Goal: Information Seeking & Learning: Learn about a topic

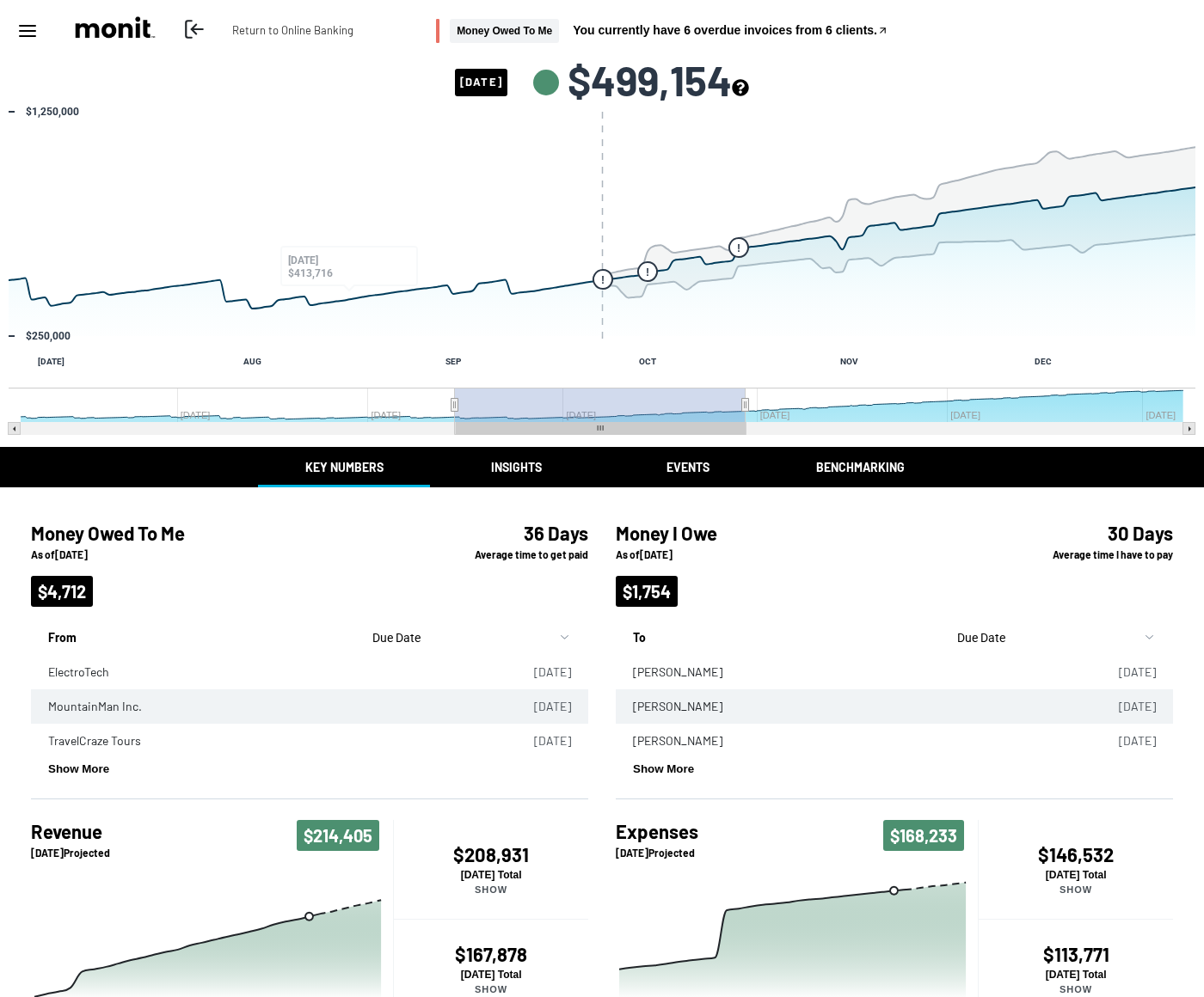
click at [196, 25] on polyline at bounding box center [193, 28] width 5 height 9
click at [23, 28] on icon "Menu" at bounding box center [27, 31] width 21 height 21
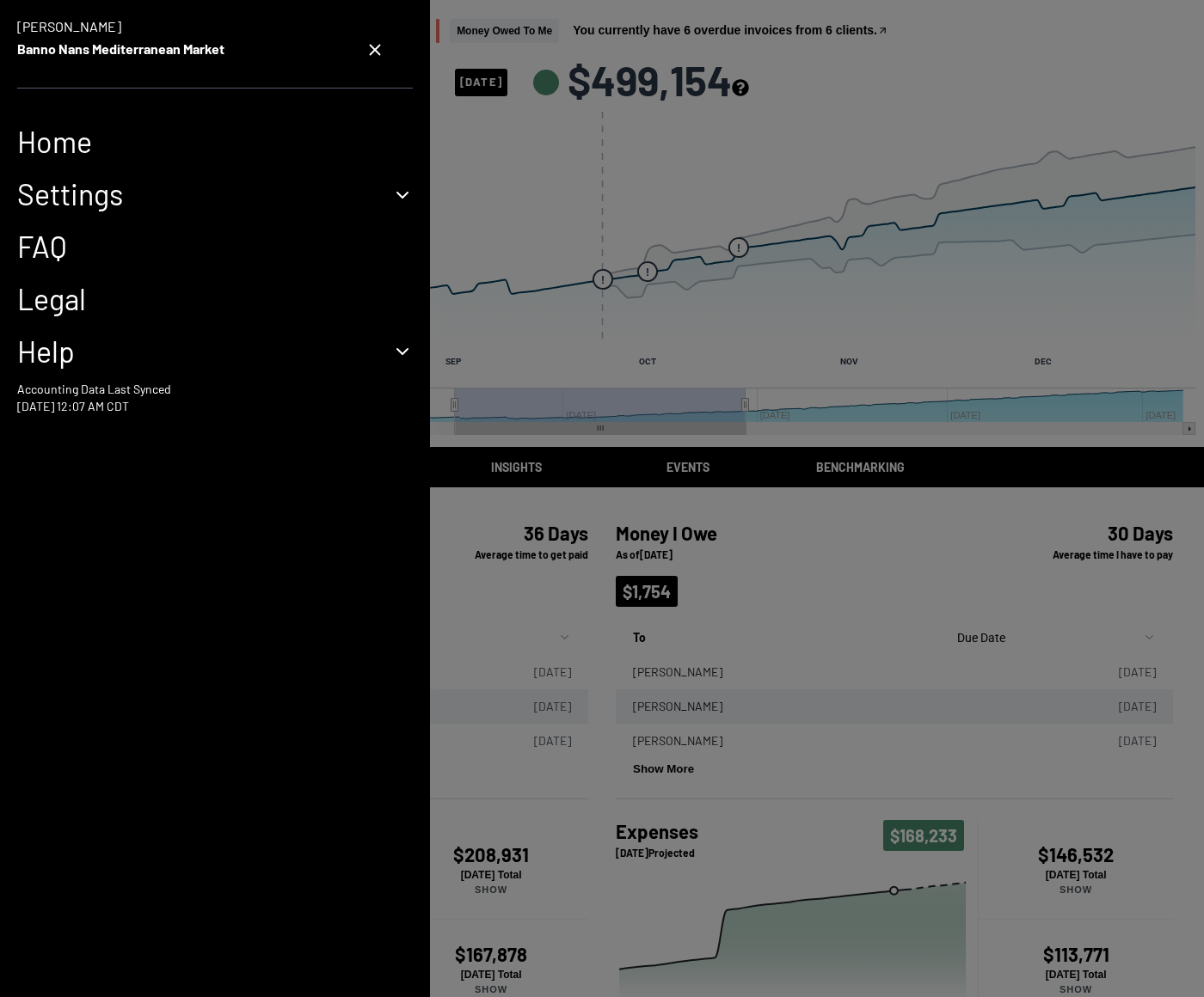
click at [99, 200] on button "Settings" at bounding box center [215, 194] width 396 height 36
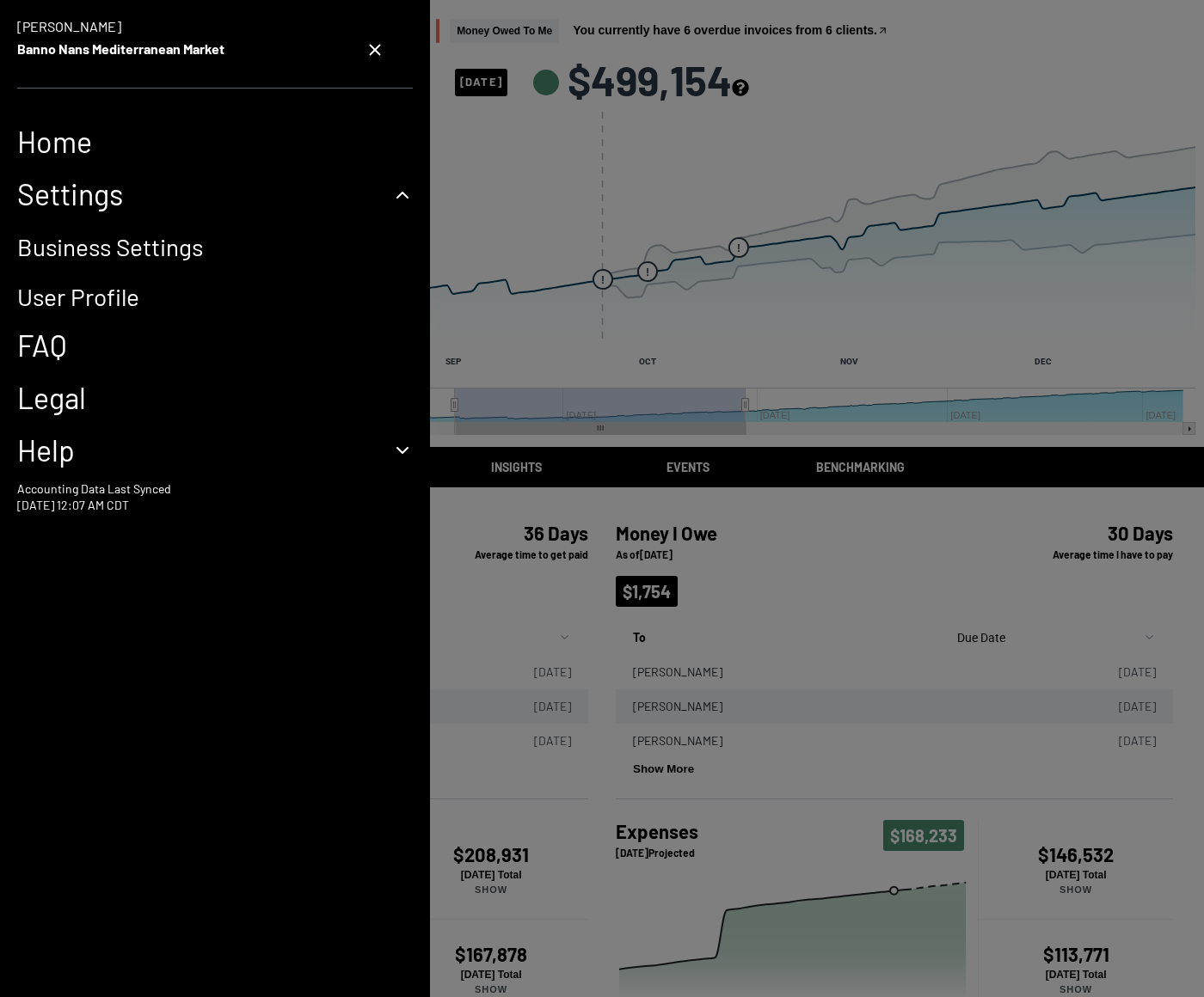
click at [35, 344] on link "FAQ" at bounding box center [215, 345] width 396 height 36
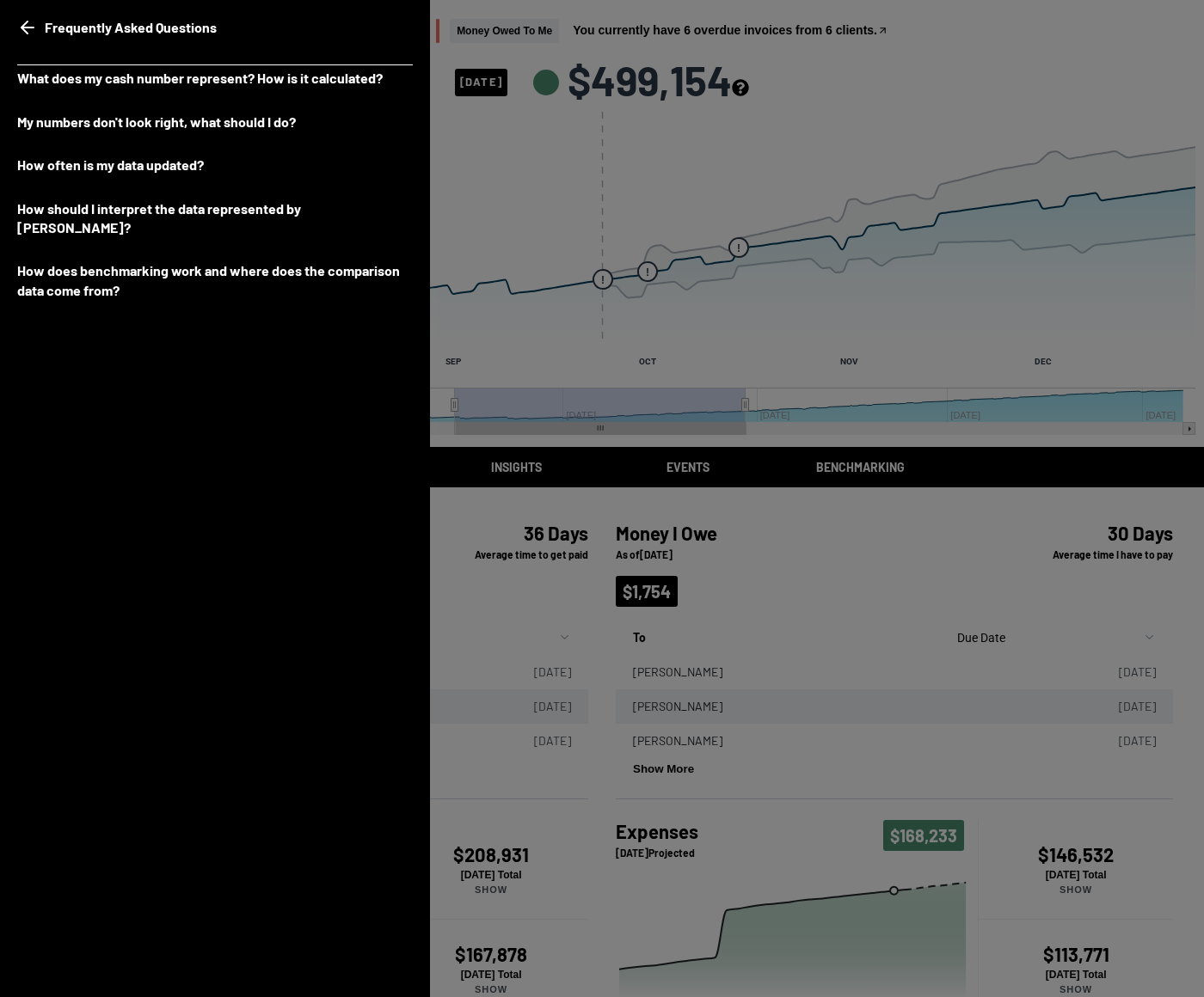
click at [28, 31] on icon "go back" at bounding box center [27, 27] width 21 height 21
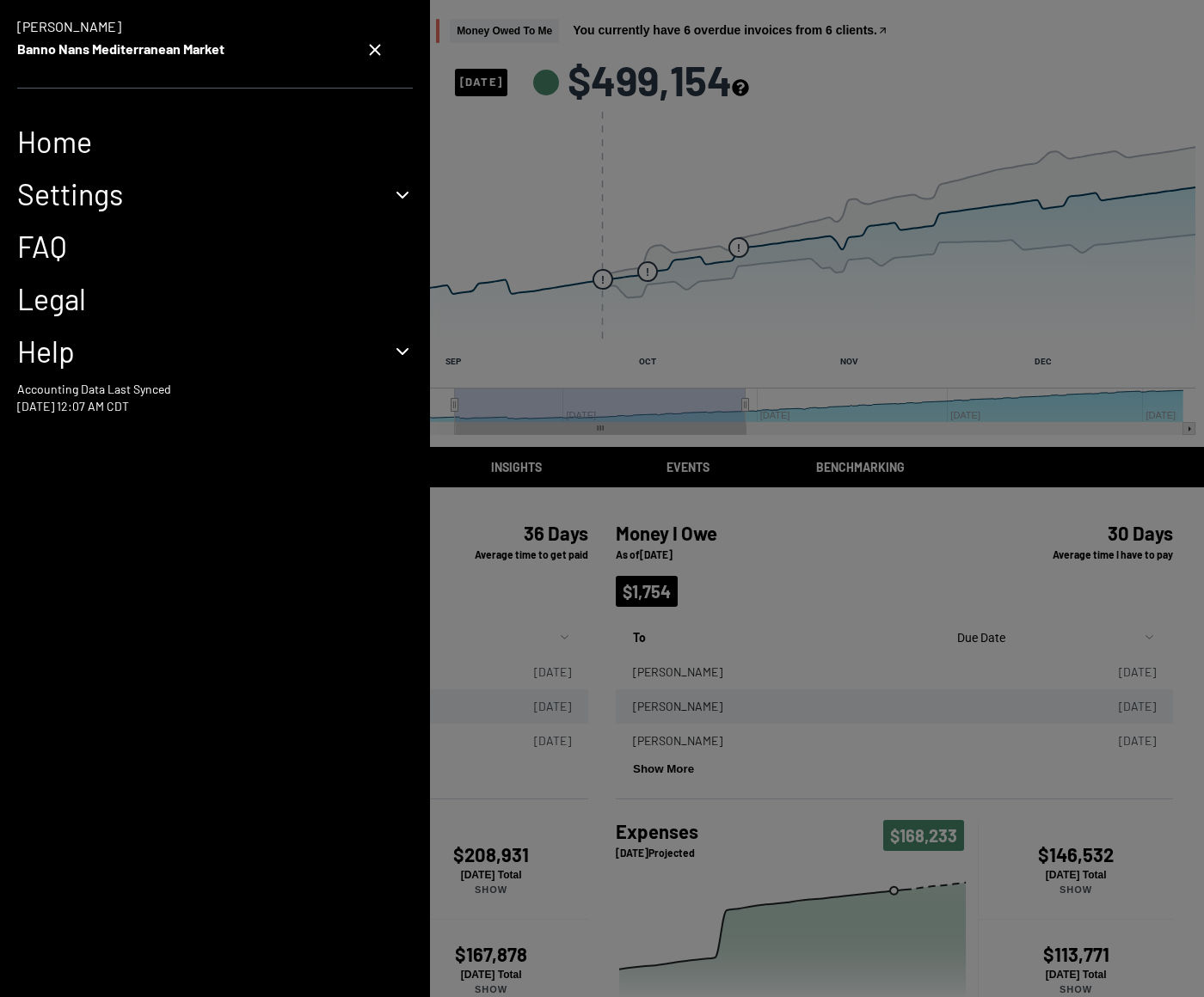
click at [114, 204] on button "Settings" at bounding box center [215, 194] width 396 height 36
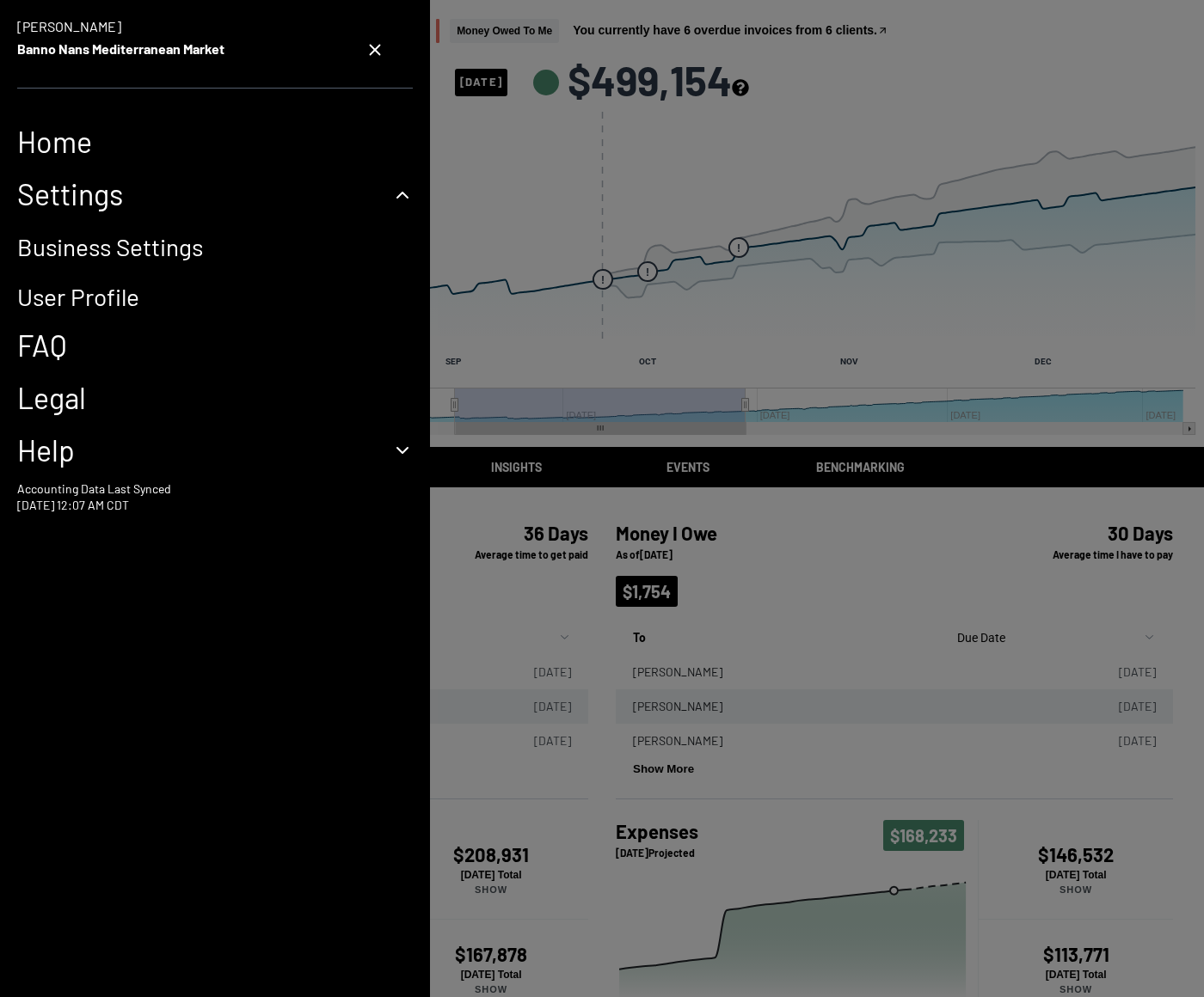
click at [61, 246] on link "Business Settings" at bounding box center [110, 247] width 186 height 29
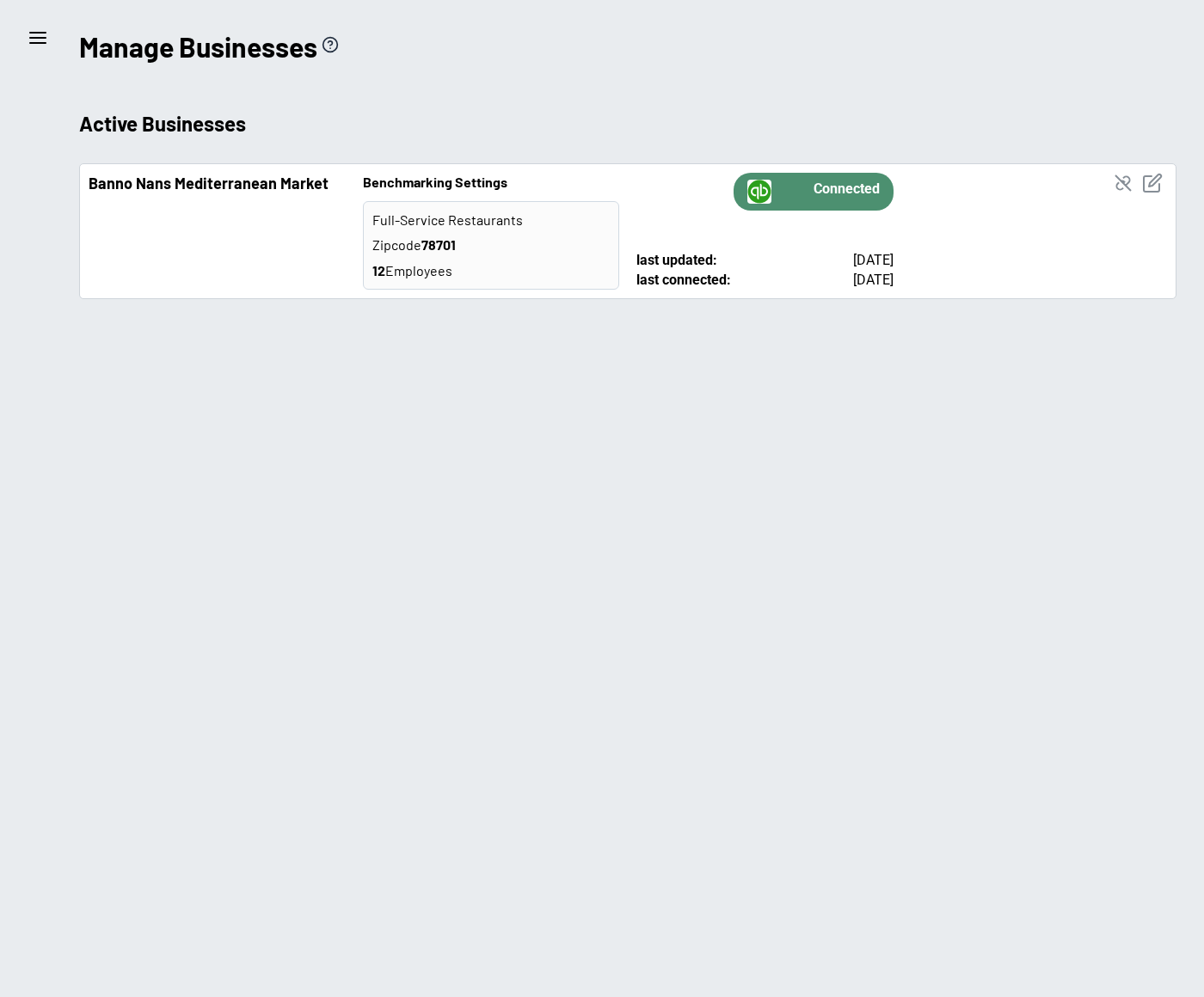
click at [36, 38] on line at bounding box center [37, 38] width 15 height 0
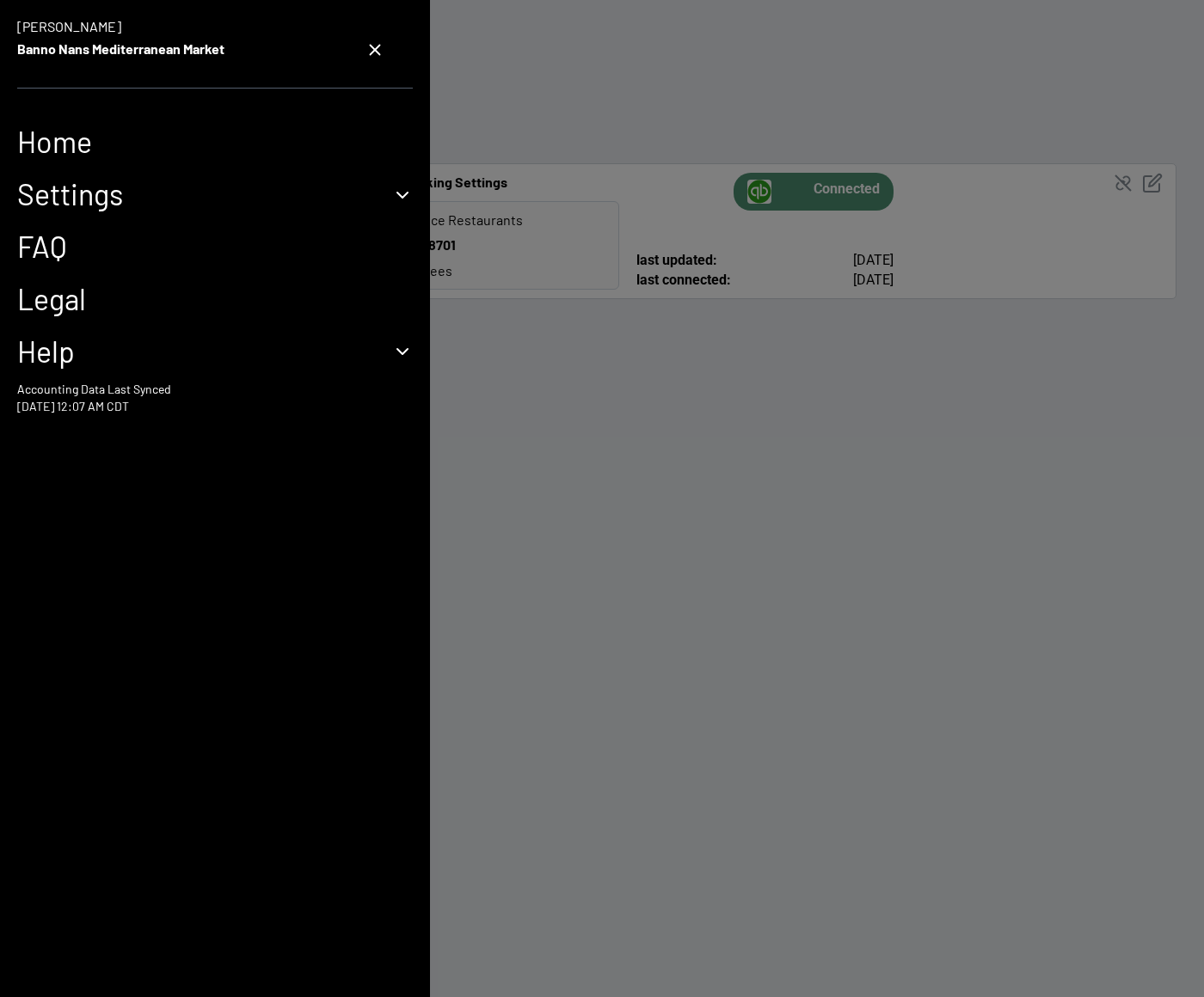
click at [67, 221] on li "FAQ" at bounding box center [215, 247] width 396 height 53
click at [67, 198] on button "Settings" at bounding box center [215, 194] width 396 height 36
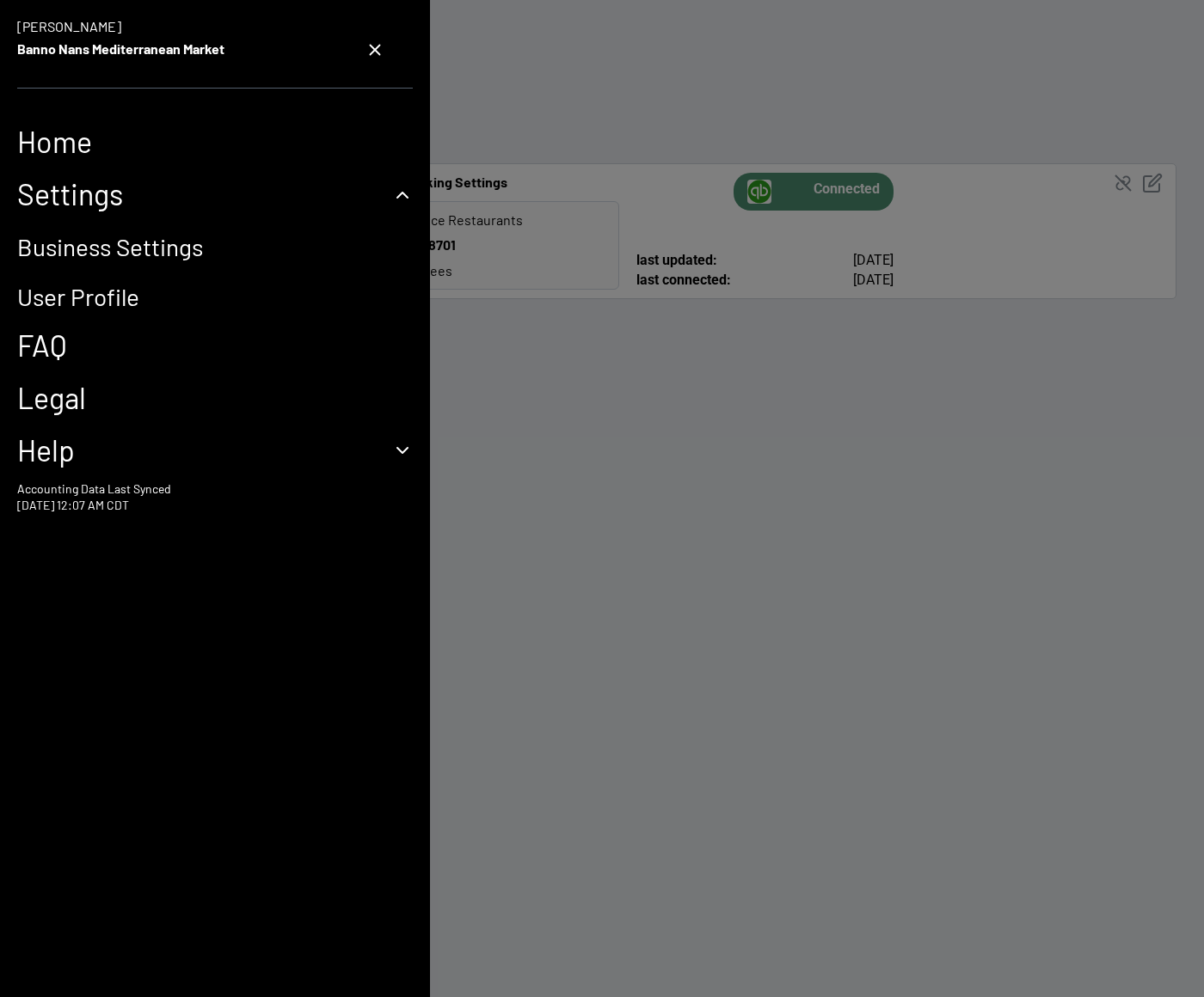
click at [52, 289] on link "User Profile" at bounding box center [78, 296] width 122 height 29
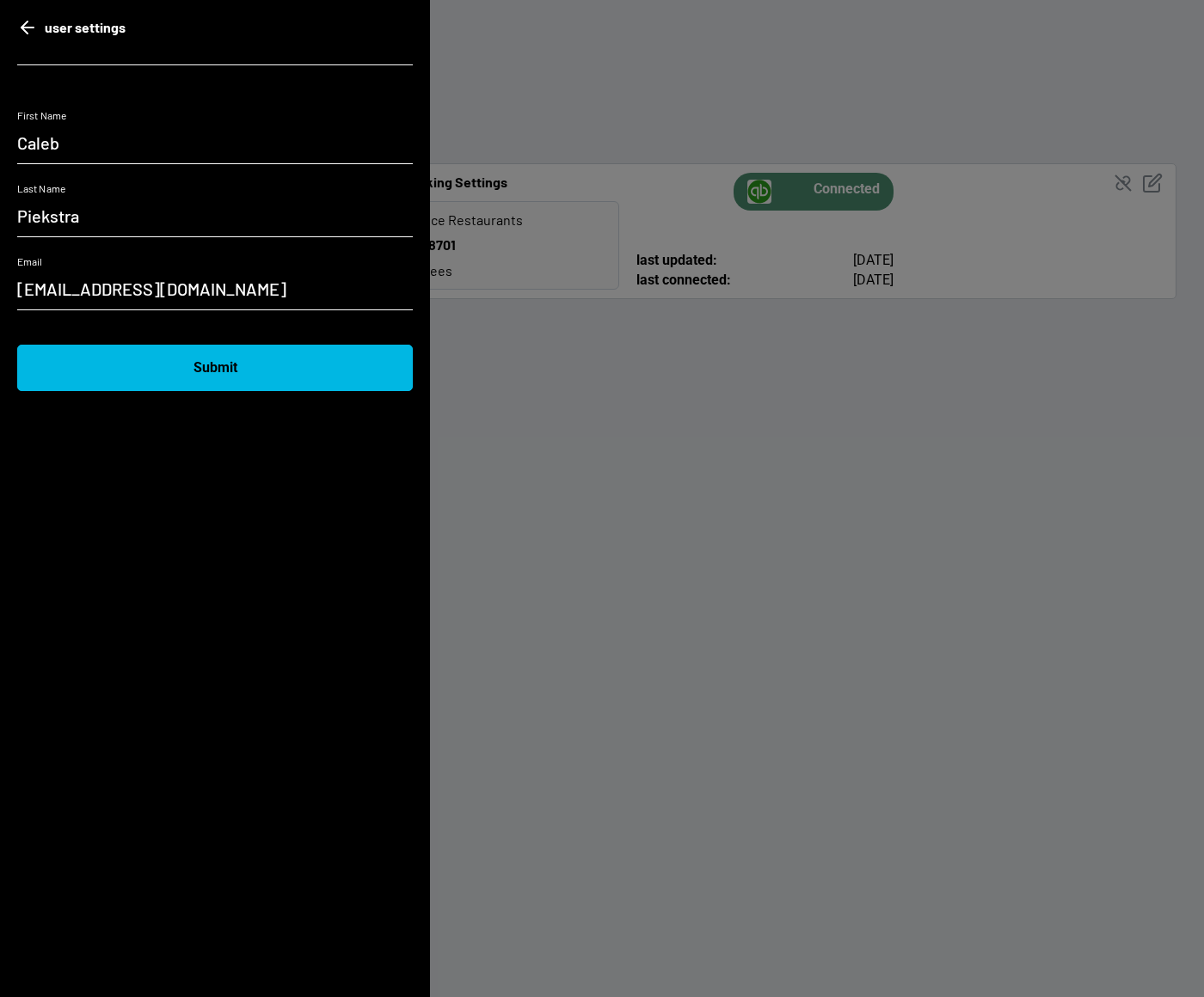
click at [23, 24] on polyline "go back" at bounding box center [25, 27] width 6 height 12
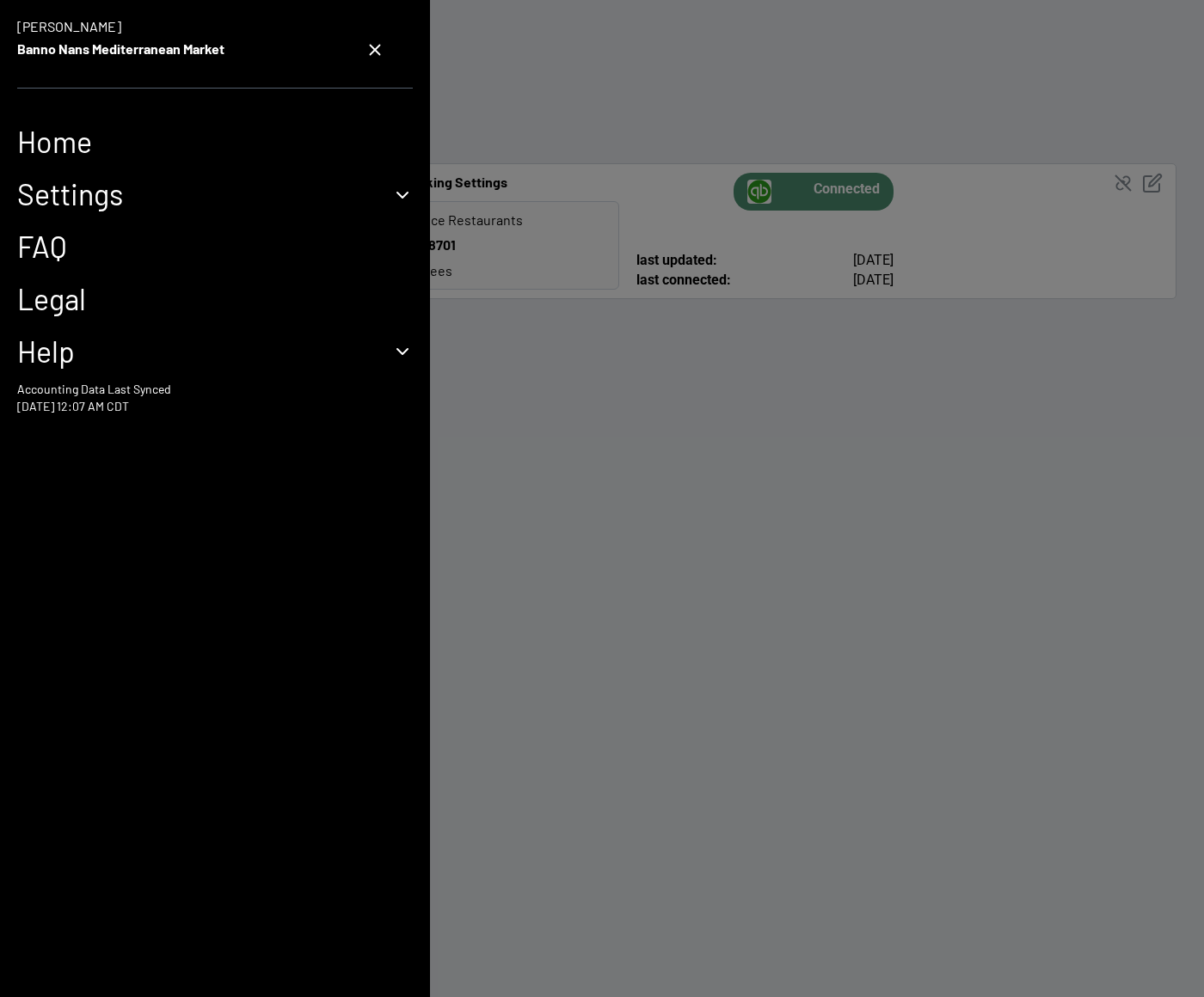
click at [371, 48] on icon "close settings menu" at bounding box center [375, 49] width 19 height 19
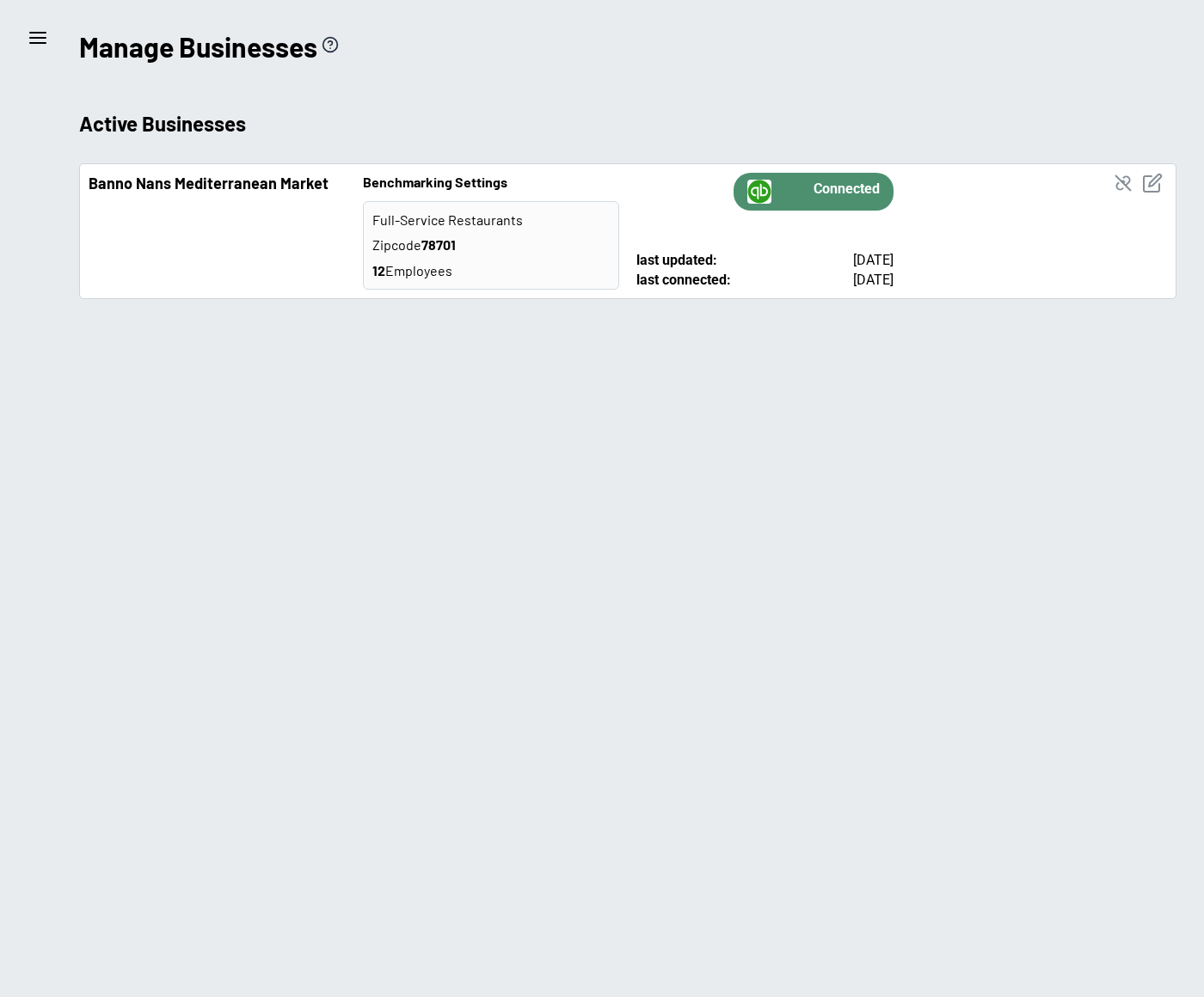
click at [35, 35] on icon "menu" at bounding box center [37, 37] width 21 height 21
click at [43, 30] on icon "menu" at bounding box center [37, 37] width 21 height 21
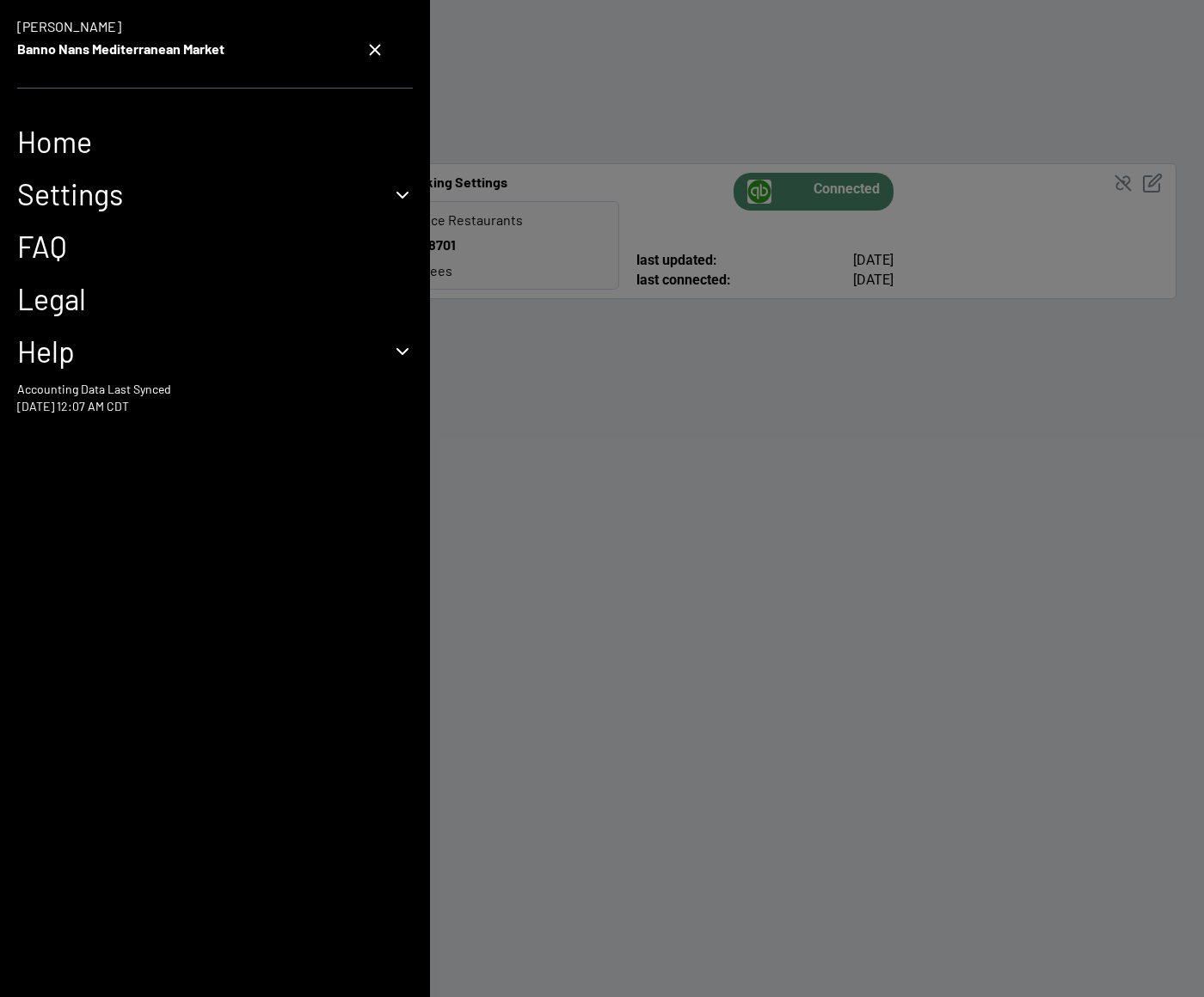
click at [56, 142] on link "Home" at bounding box center [215, 142] width 396 height 36
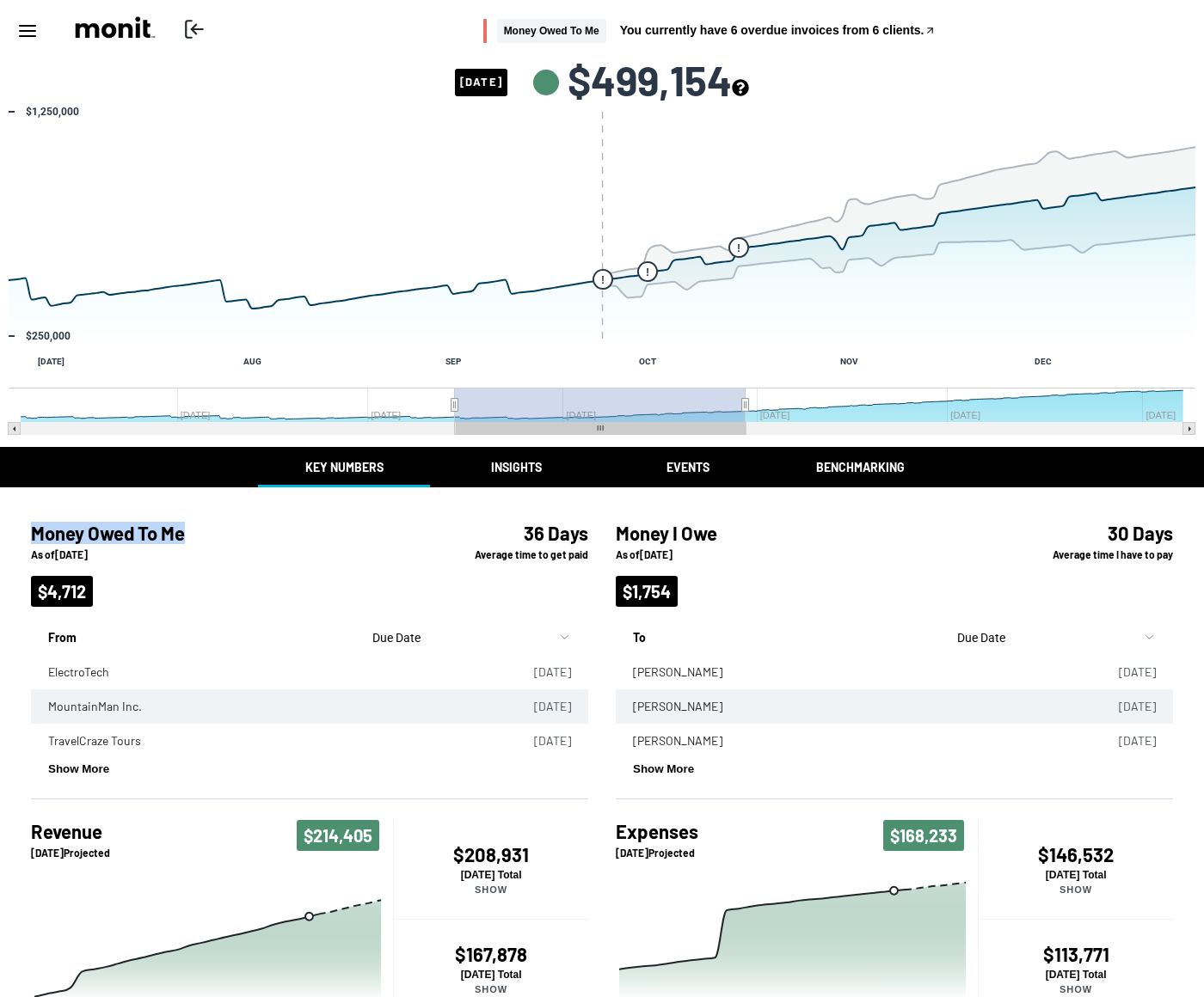
drag, startPoint x: 31, startPoint y: 533, endPoint x: 186, endPoint y: 534, distance: 155.0
click at [187, 535] on h4 "Money Owed To Me" at bounding box center [205, 533] width 348 height 23
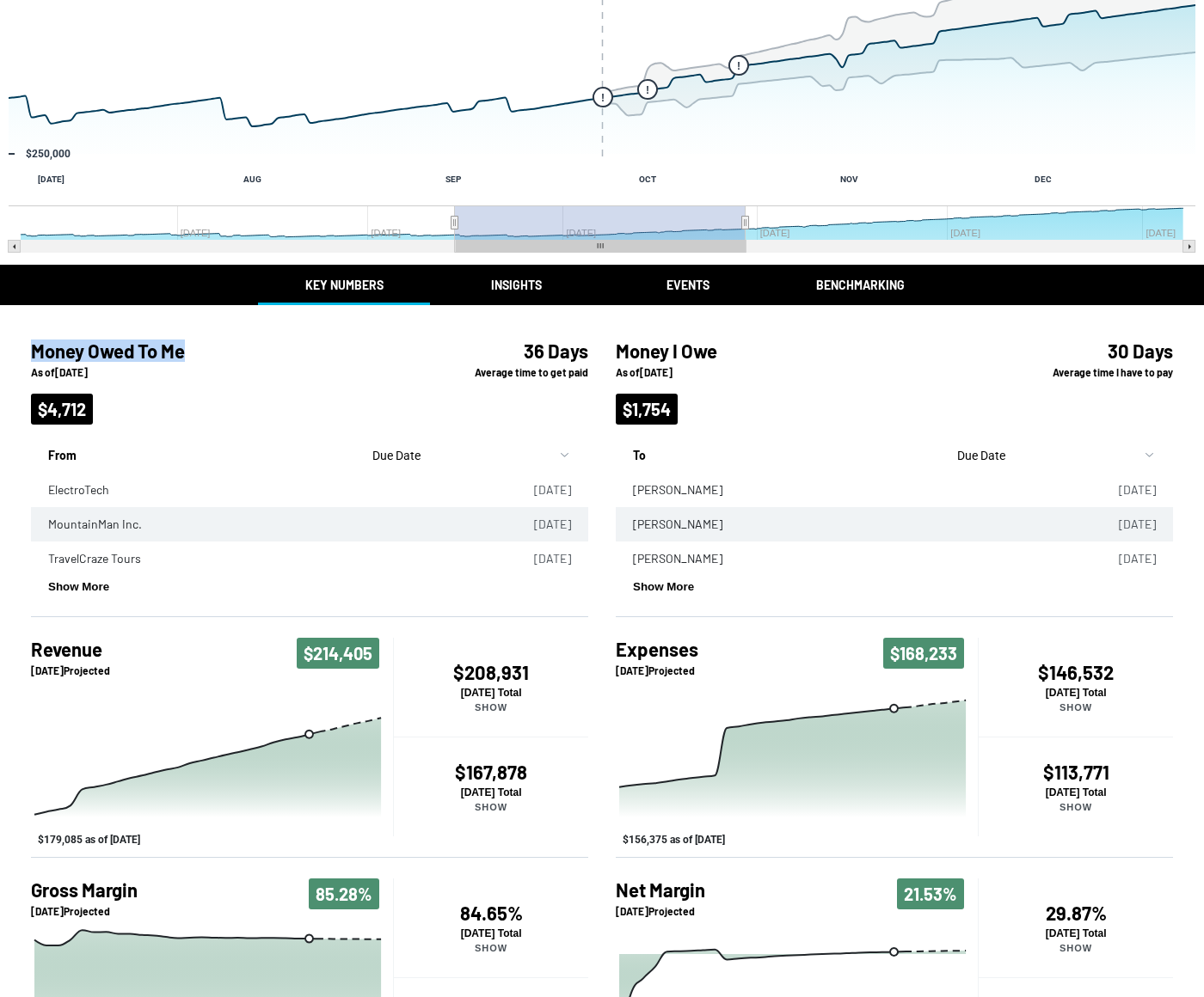
scroll to position [282, 0]
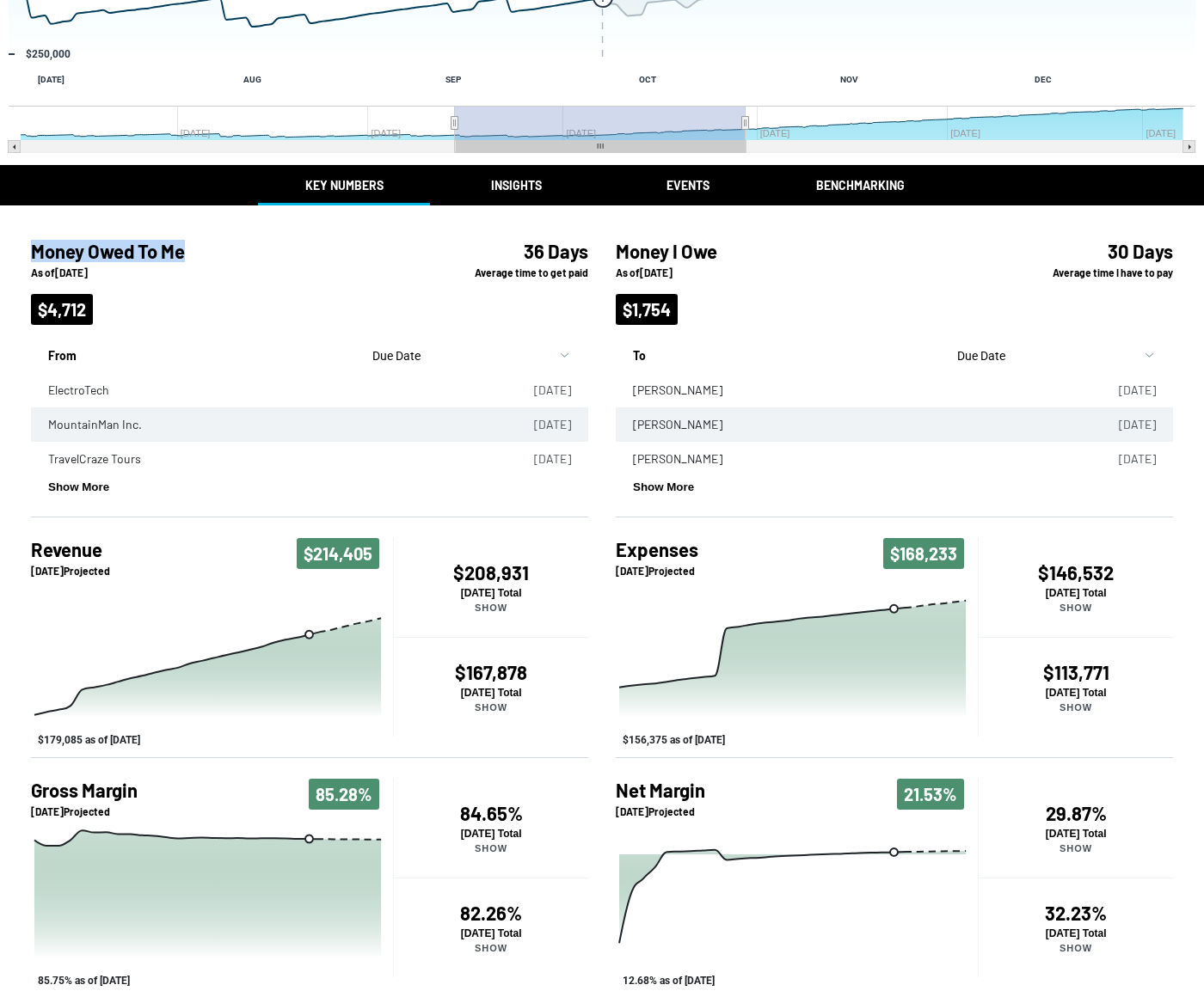
click at [493, 581] on h4 "$208,931" at bounding box center [490, 572] width 194 height 23
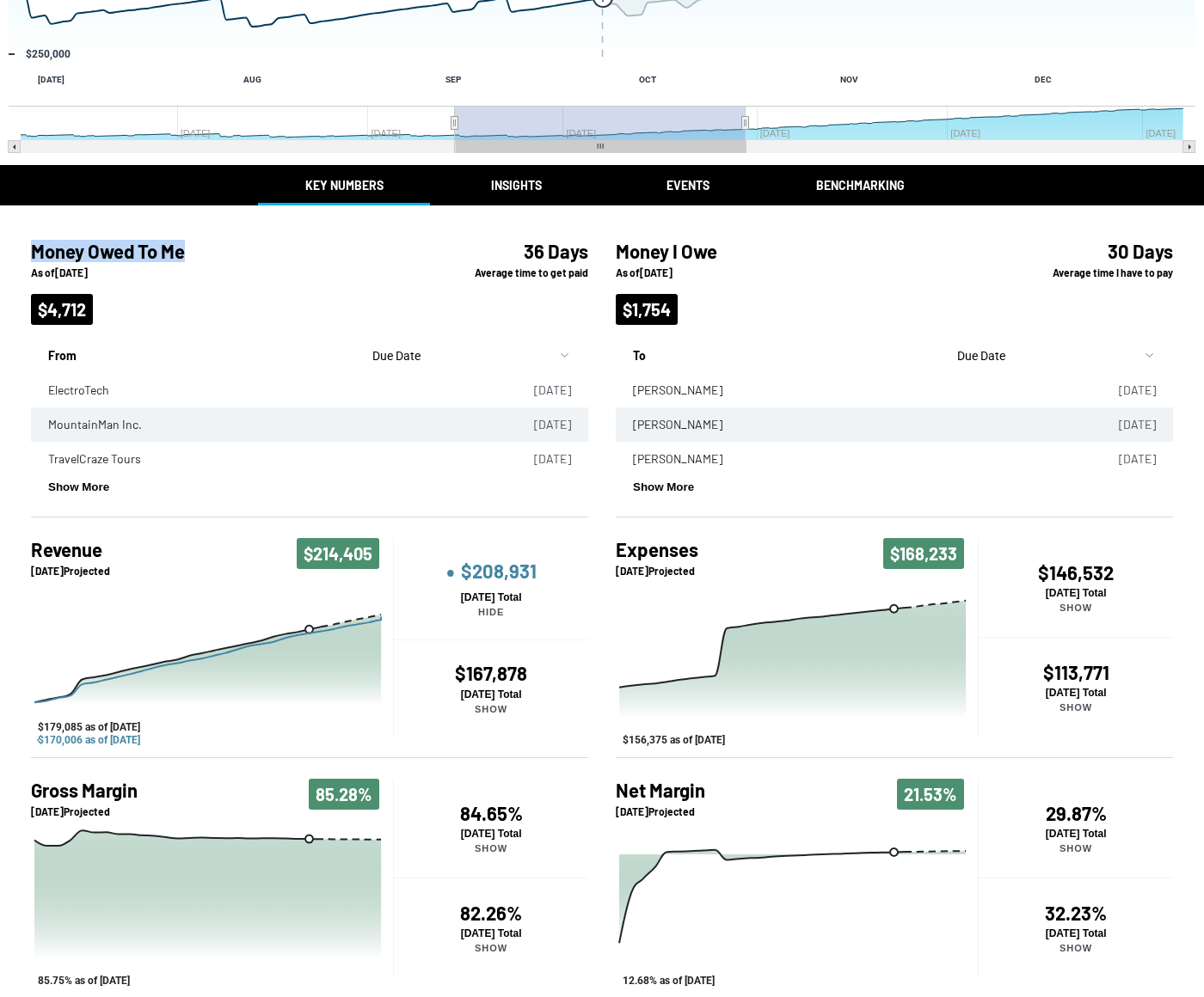
click at [481, 690] on p "[DATE] Total" at bounding box center [490, 694] width 194 height 12
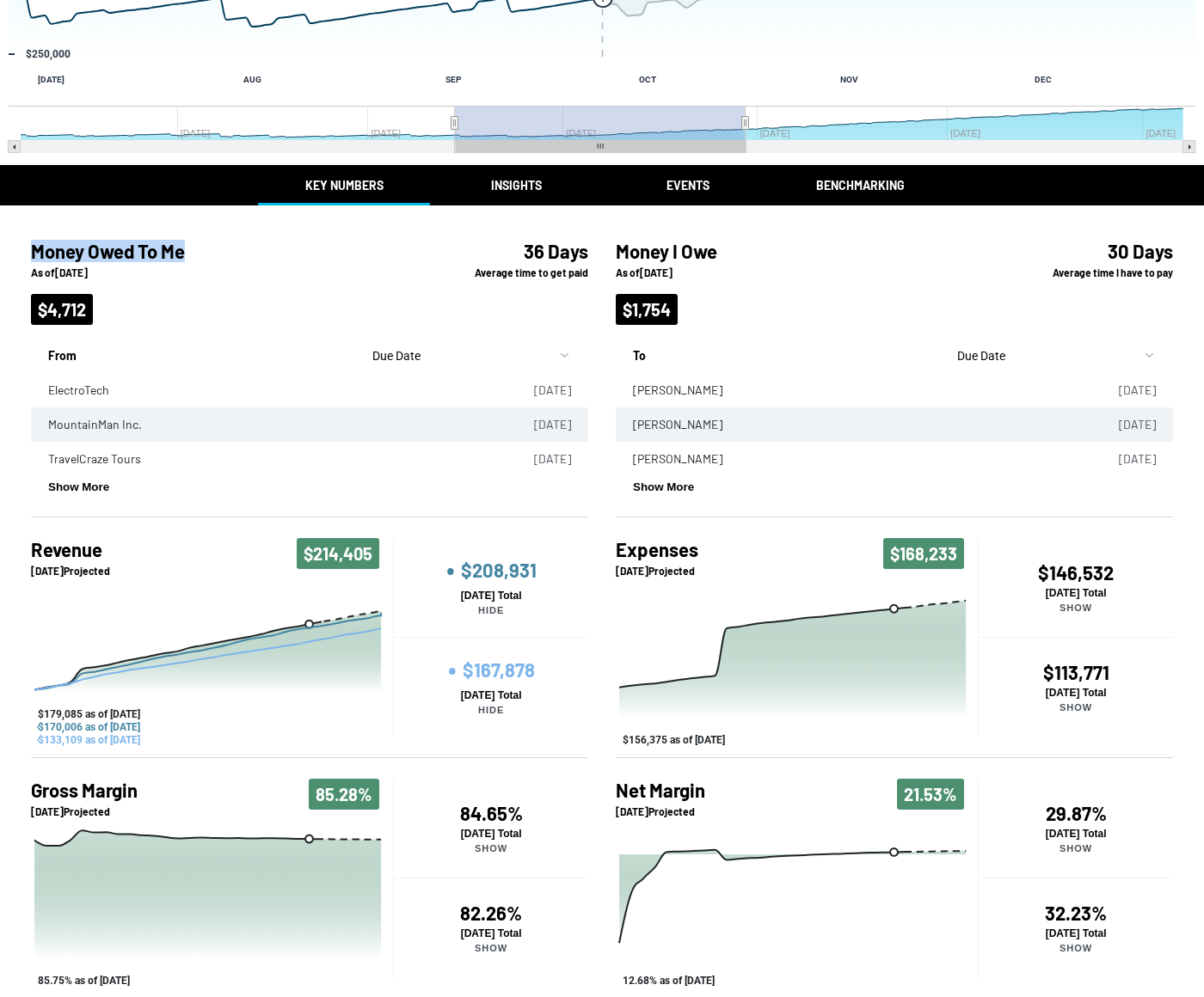
click at [507, 177] on div "Return to Online Banking Money Owed To Me You currently have 6 overdue invoices…" at bounding box center [602, 358] width 1204 height 1280
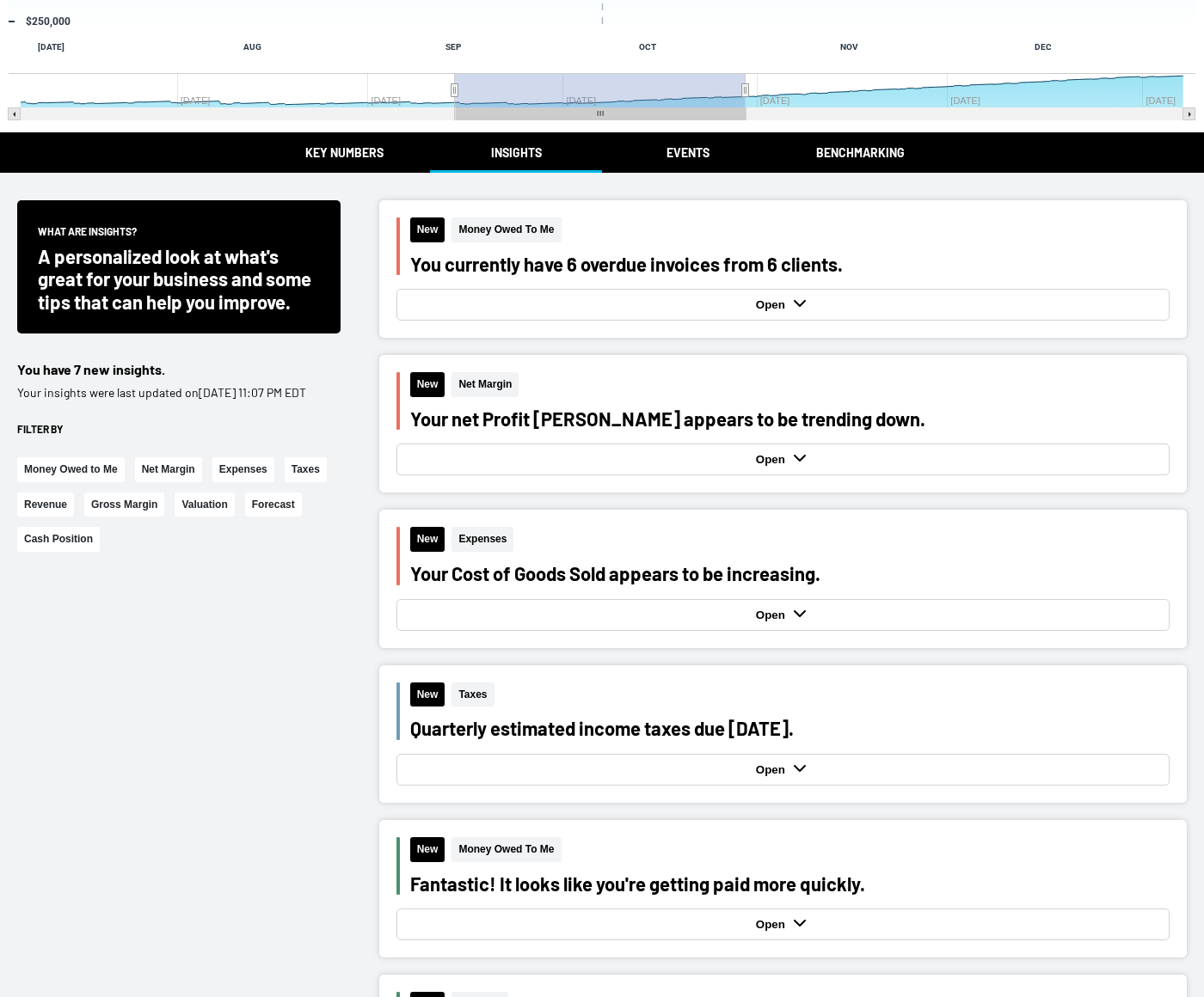
scroll to position [315, 0]
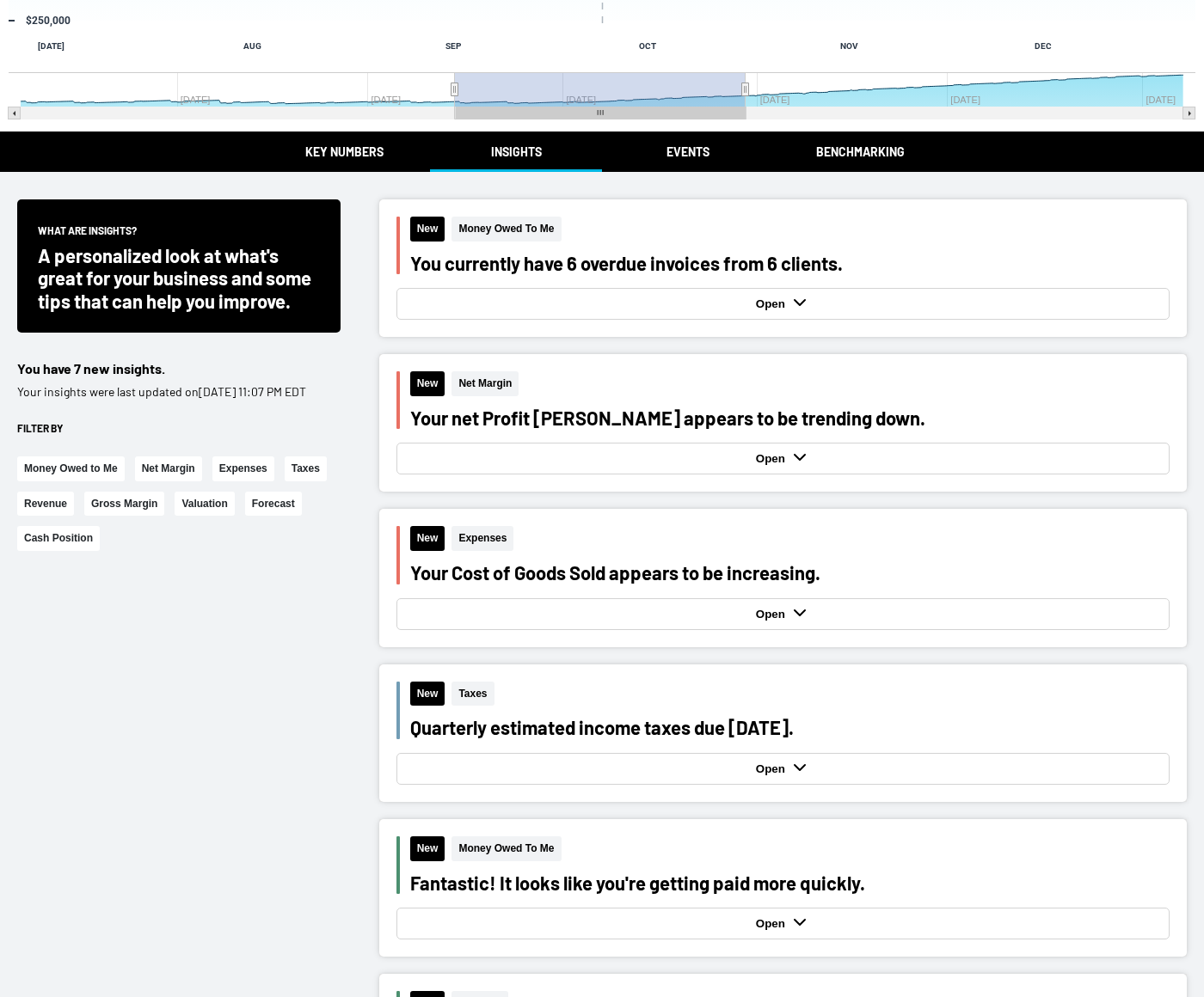
click at [674, 309] on div "Open" at bounding box center [783, 303] width 765 height 23
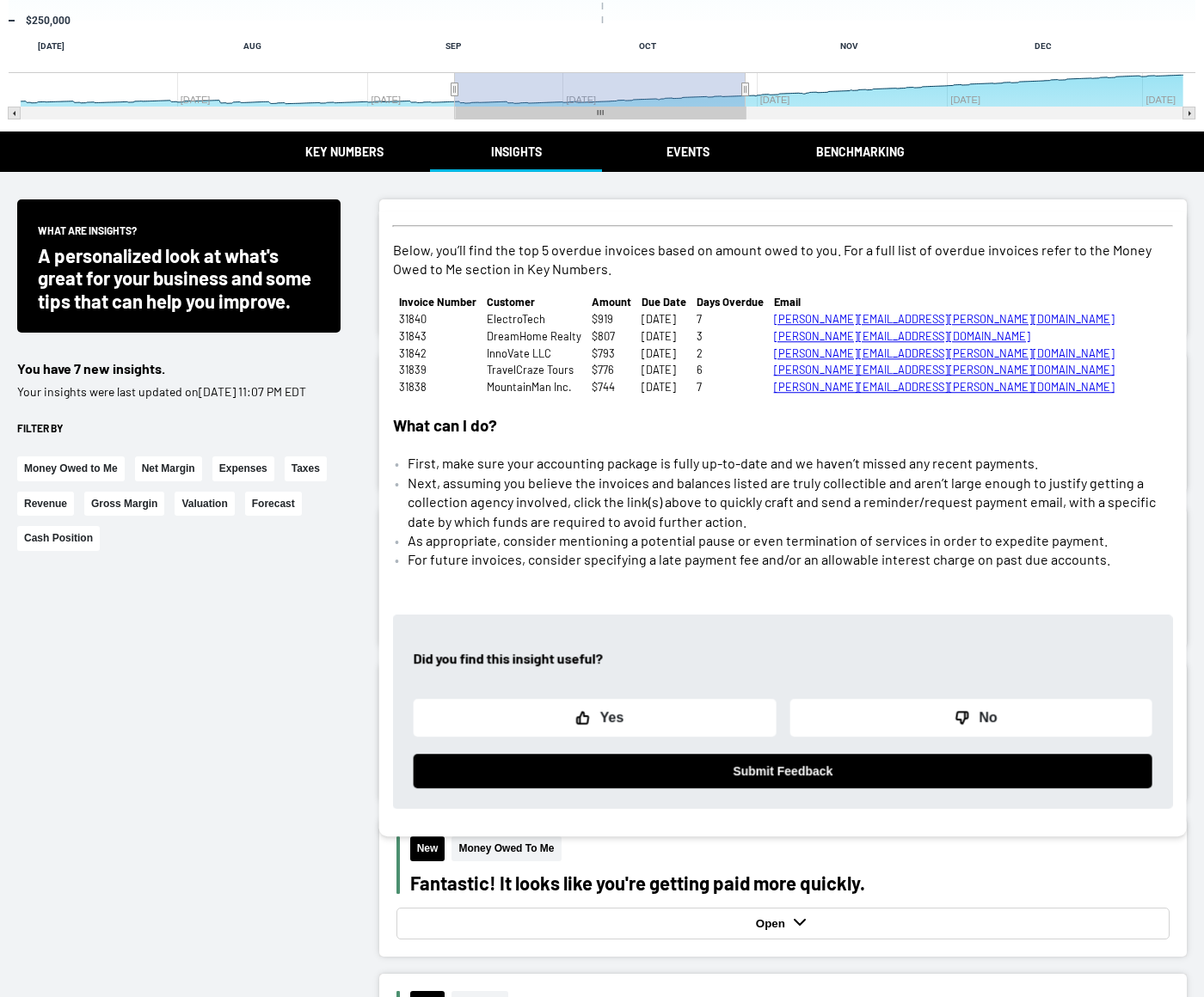
scroll to position [446, 0]
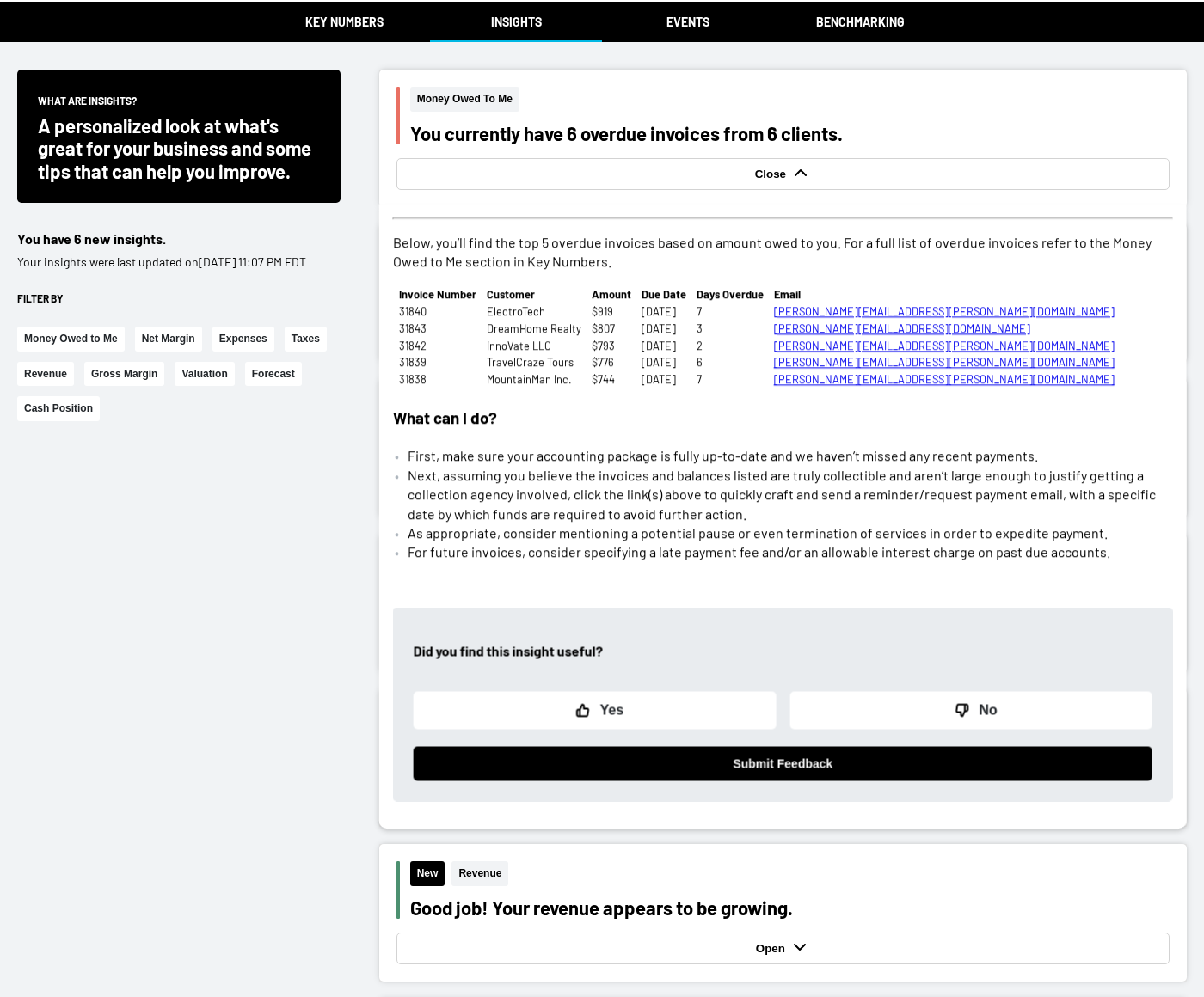
click at [775, 172] on strong "Close" at bounding box center [772, 174] width 36 height 13
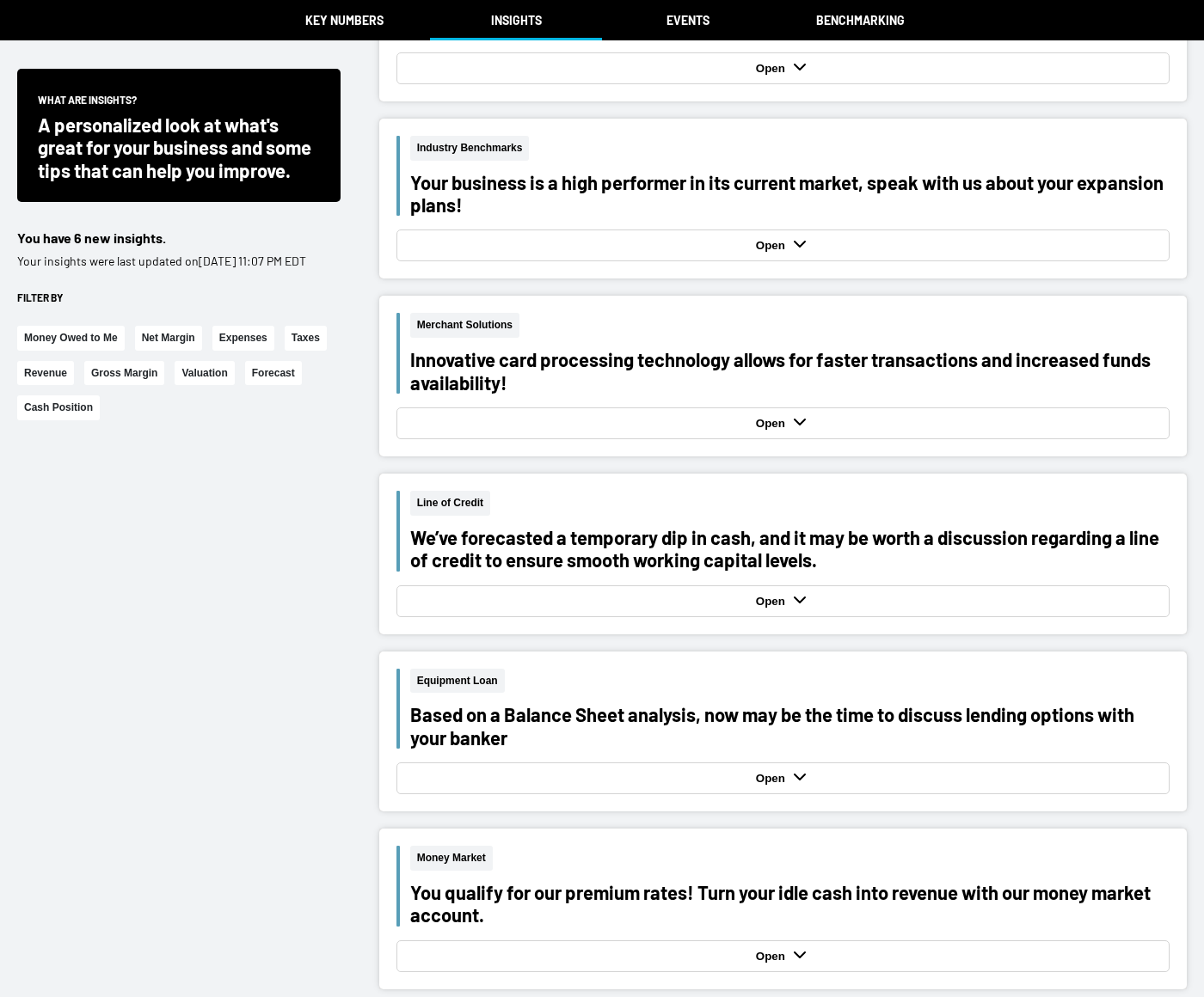
scroll to position [1711, 0]
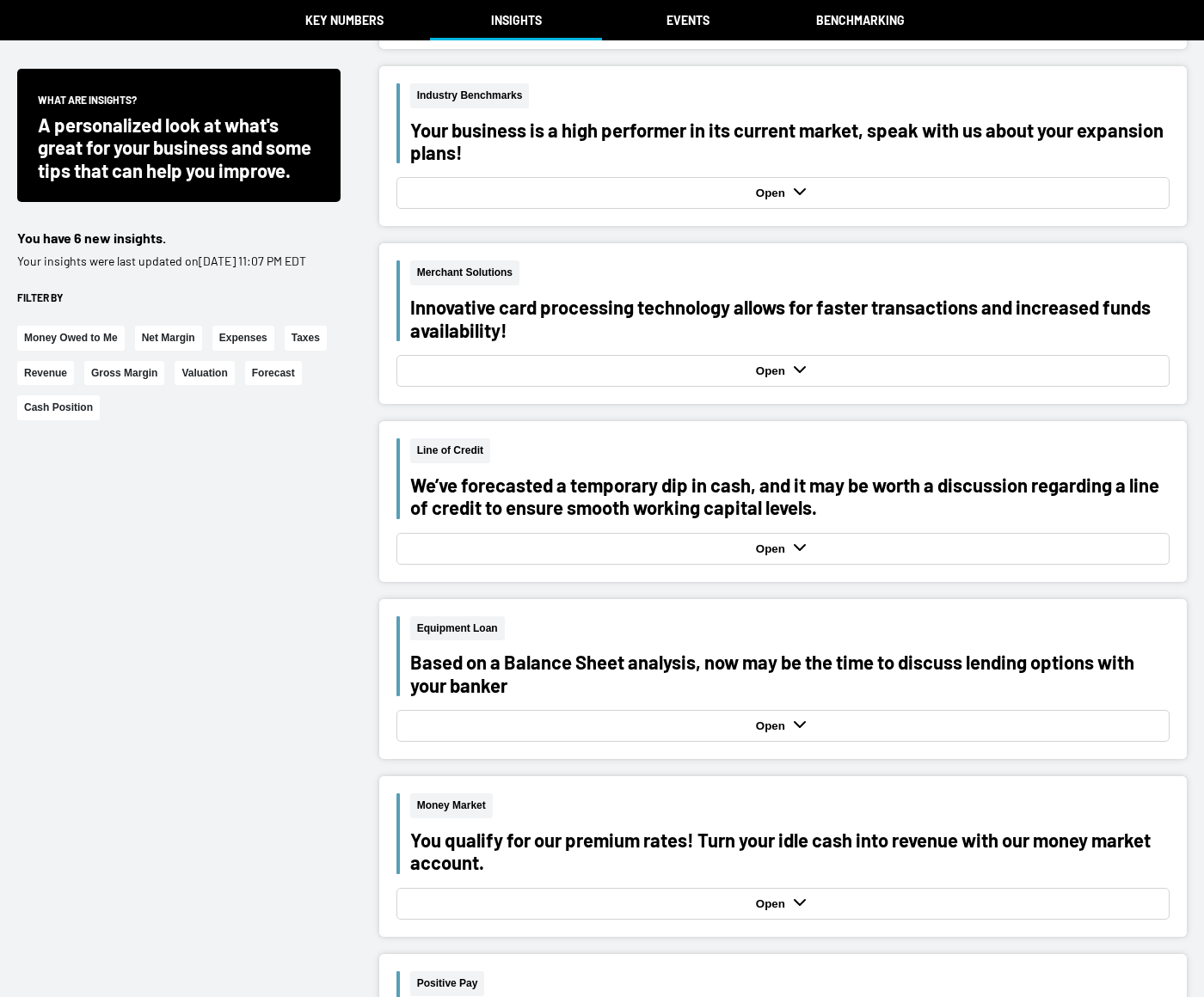
click at [759, 544] on strong "Open" at bounding box center [772, 549] width 34 height 13
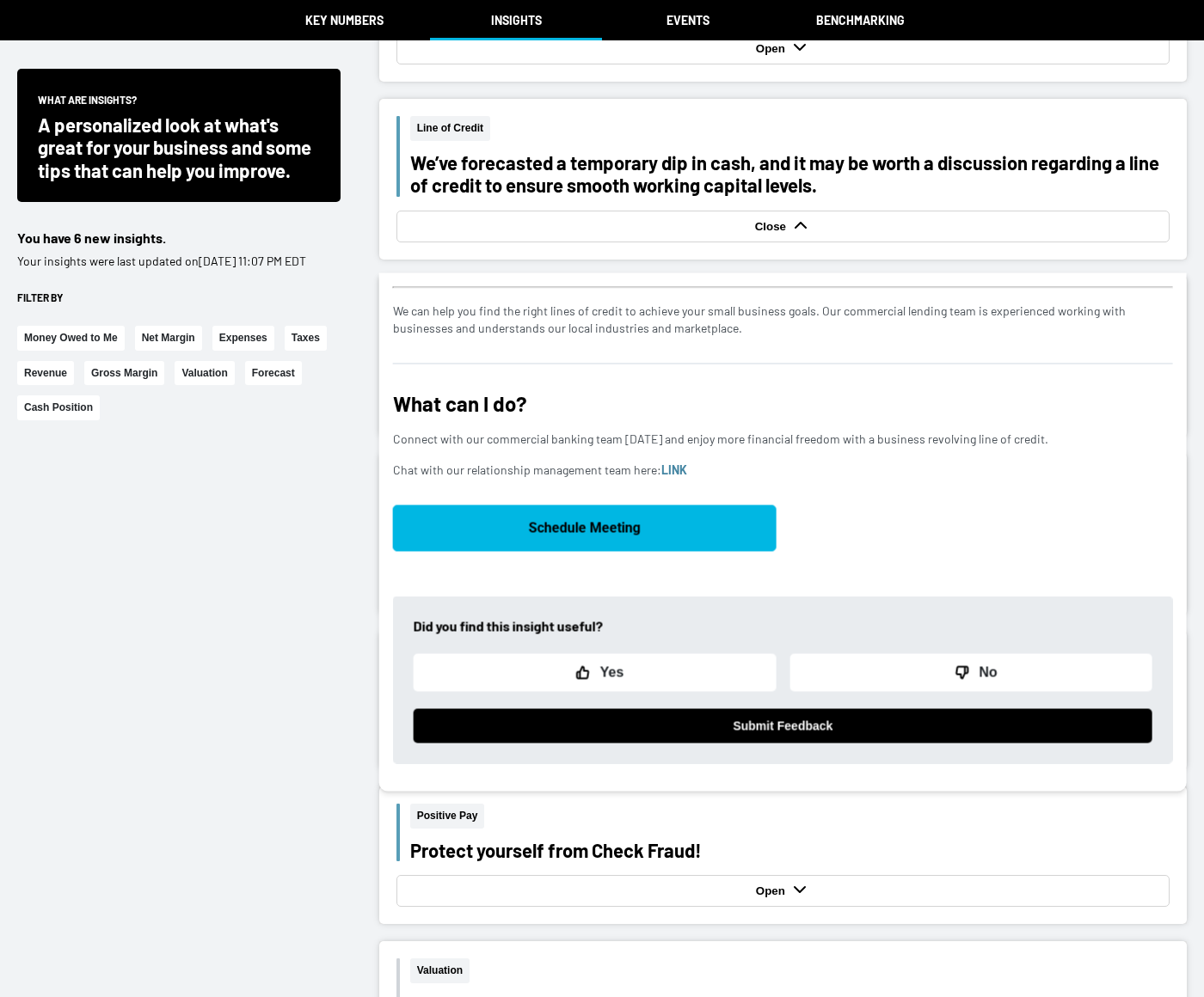
scroll to position [2061, 0]
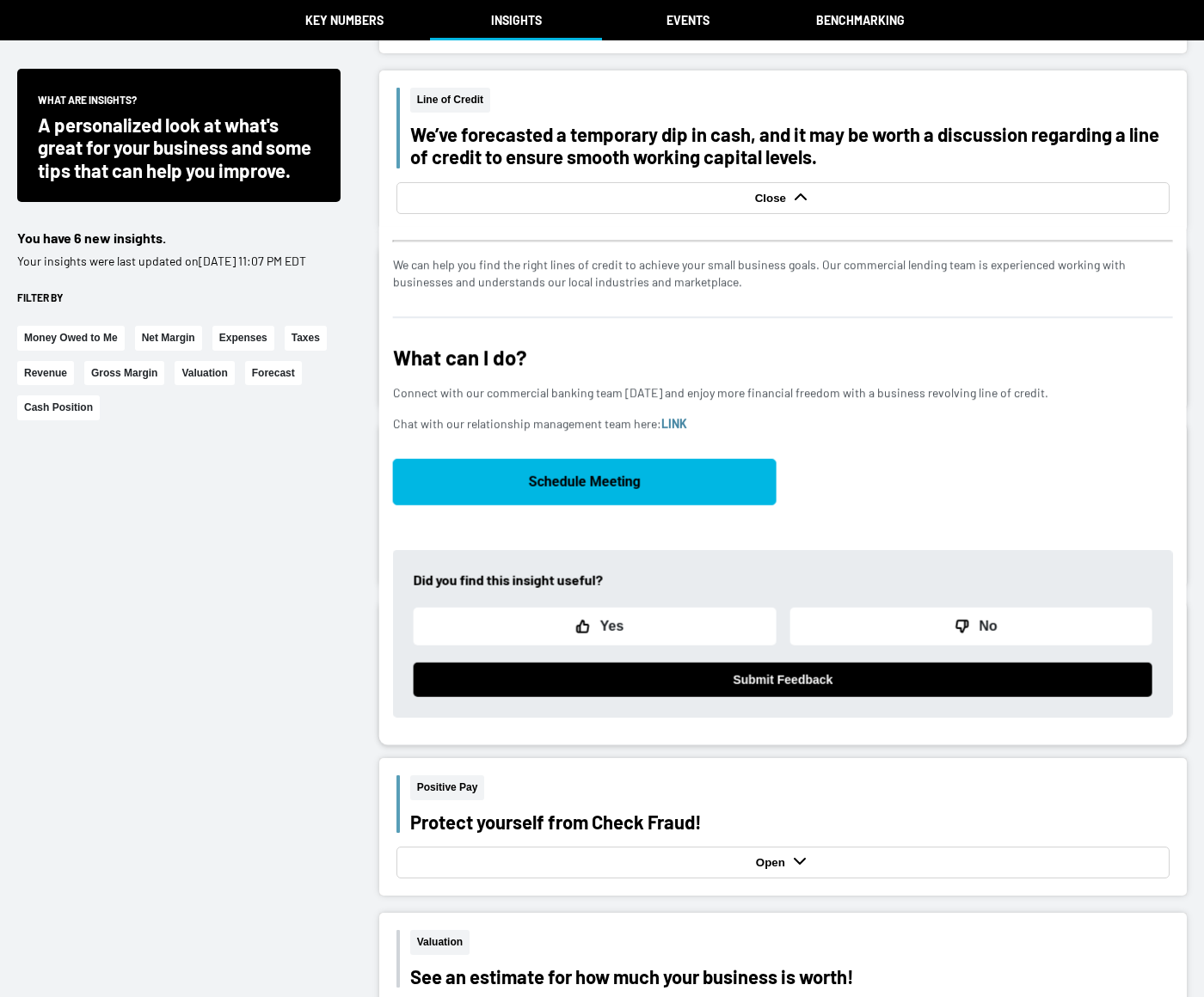
click at [785, 195] on strong "Close" at bounding box center [772, 198] width 36 height 13
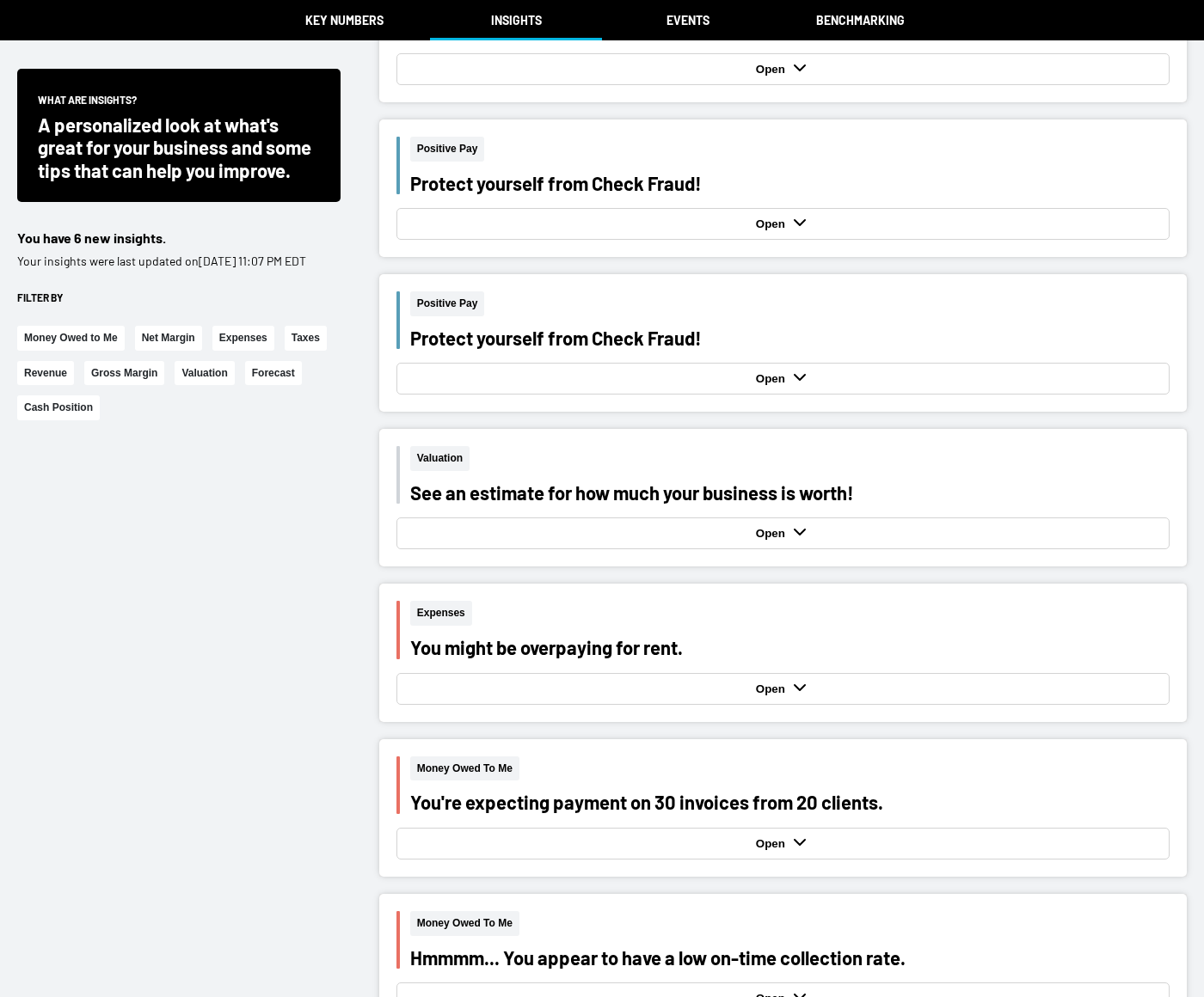
scroll to position [2547, 0]
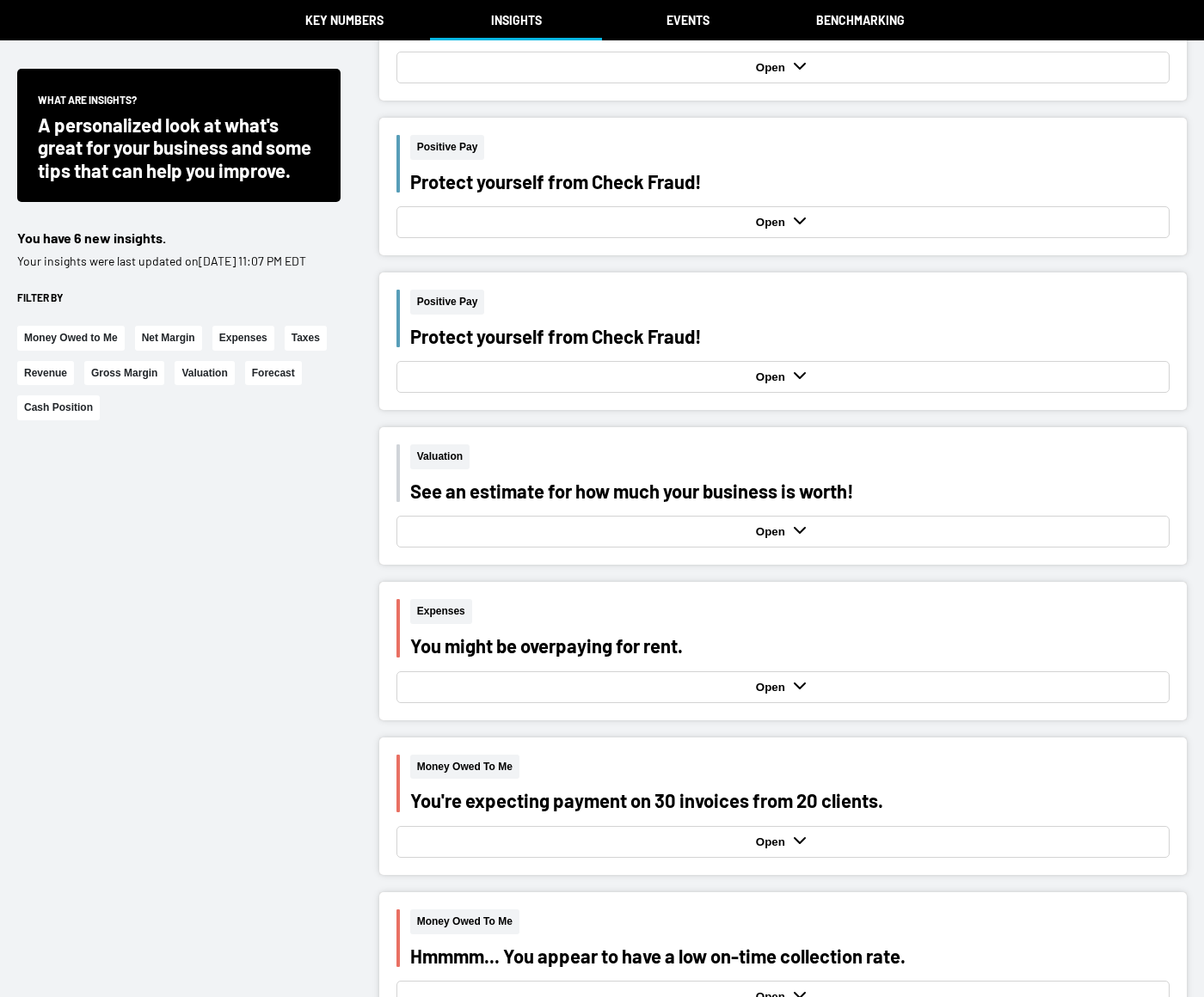
click at [762, 377] on strong "Open" at bounding box center [772, 377] width 34 height 13
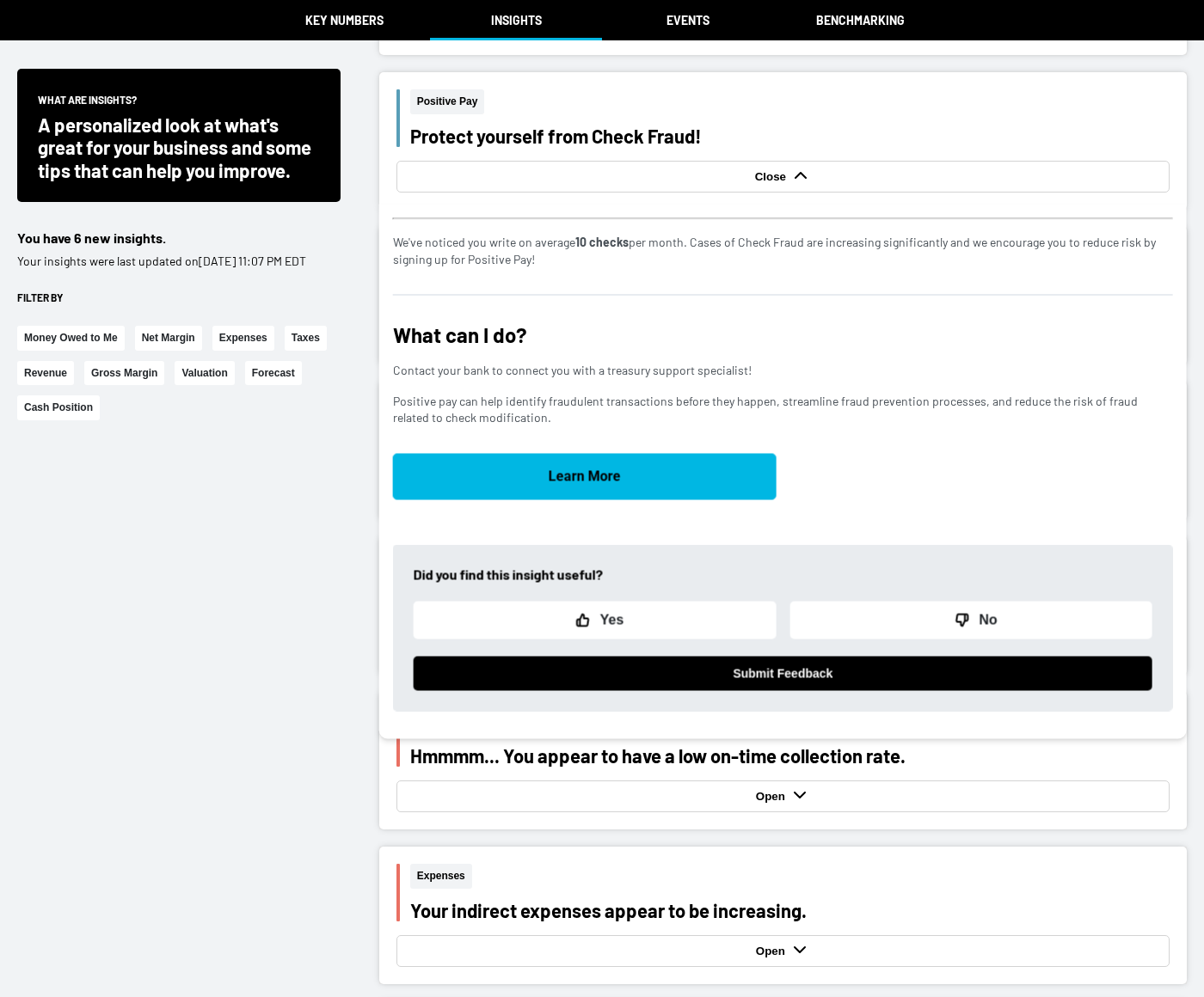
scroll to position [2749, 0]
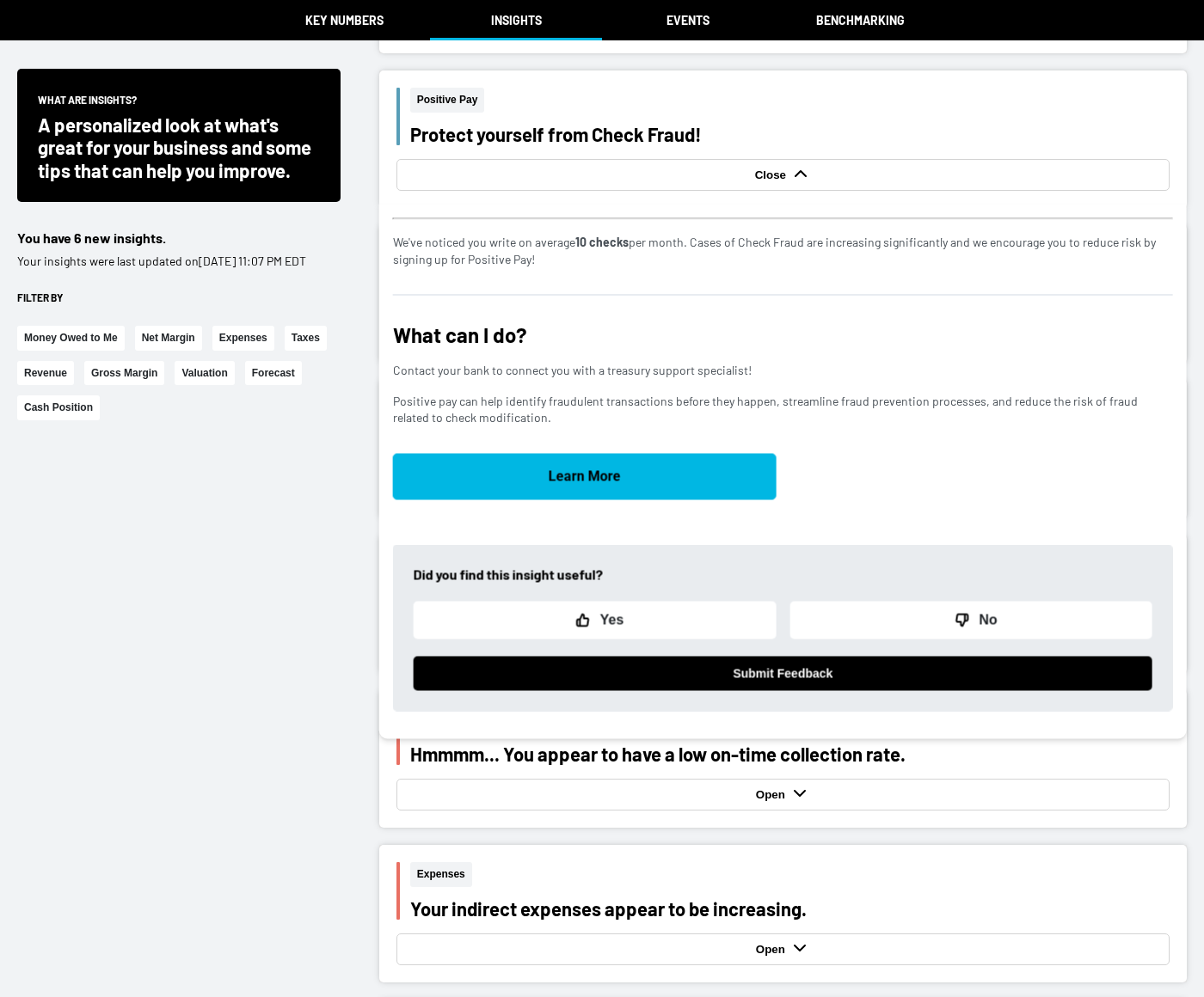
click at [792, 182] on div "button" at bounding box center [800, 174] width 21 height 23
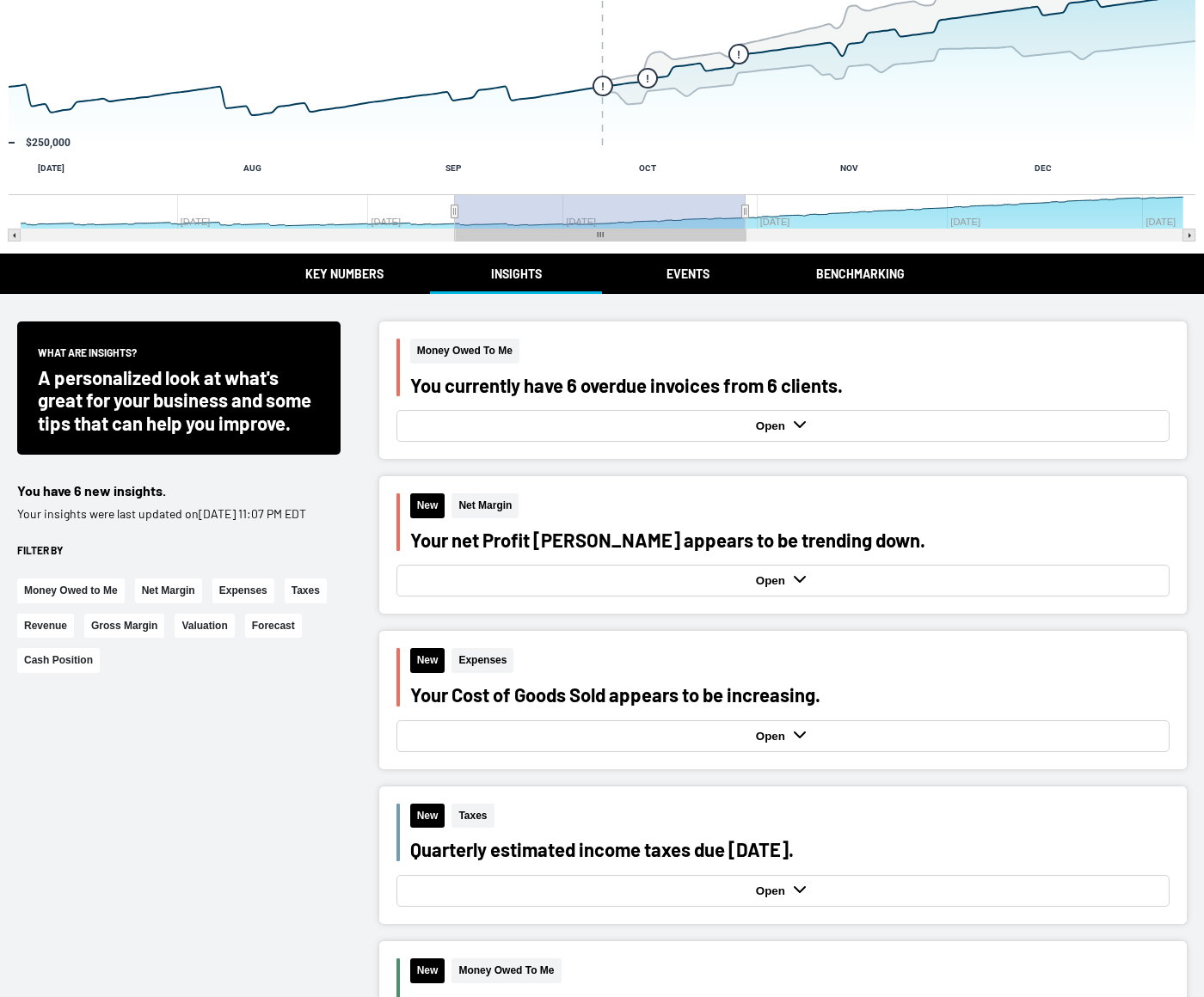
scroll to position [177, 0]
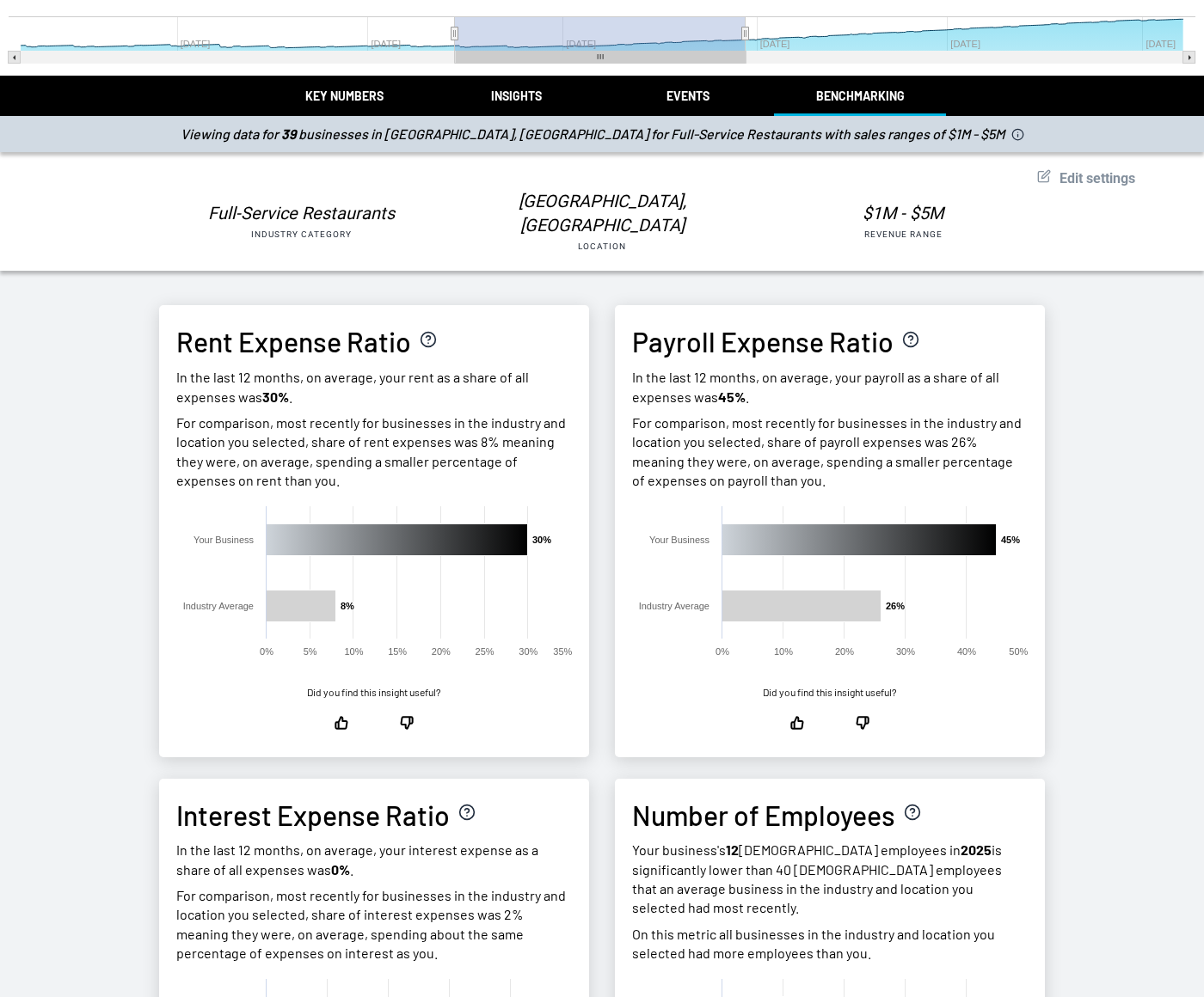
scroll to position [375, 0]
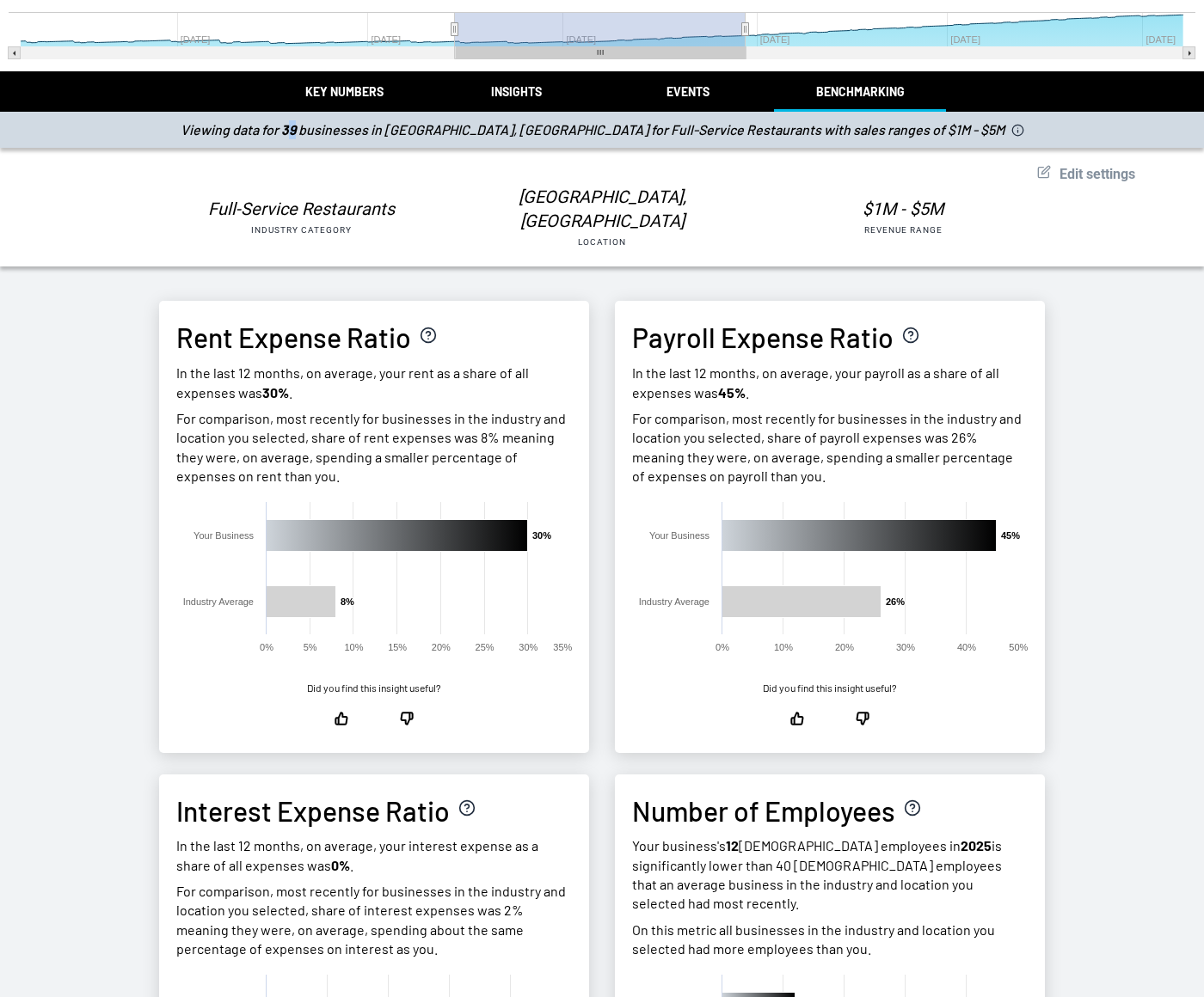
drag, startPoint x: 386, startPoint y: 129, endPoint x: 396, endPoint y: 129, distance: 10.0
click at [298, 129] on strong "39" at bounding box center [289, 129] width 17 height 16
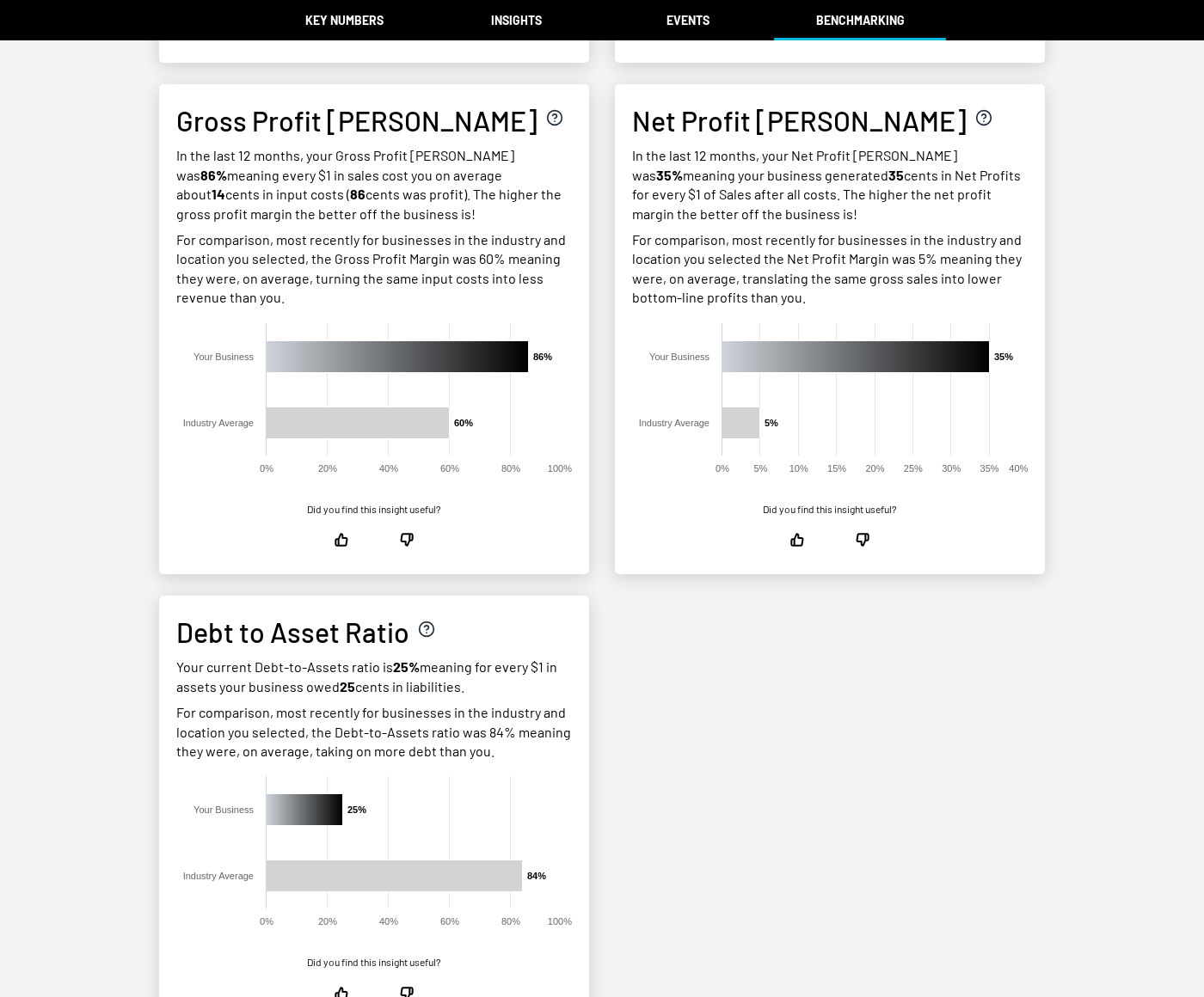
scroll to position [1537, 0]
